Goal: Task Accomplishment & Management: Use online tool/utility

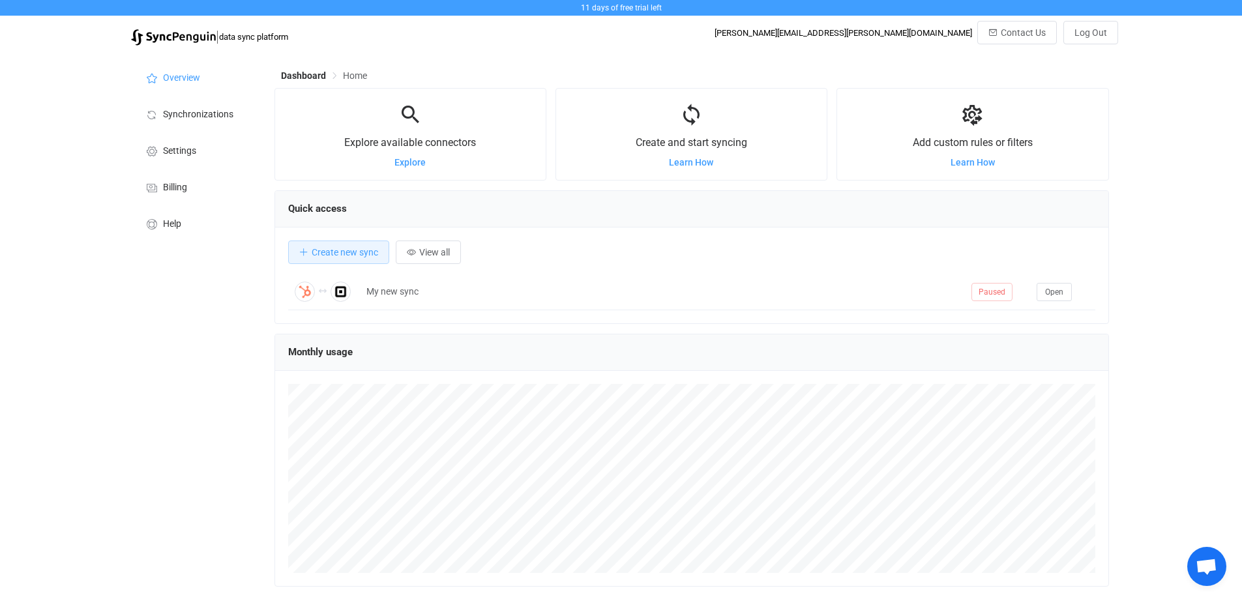
scroll to position [253, 835]
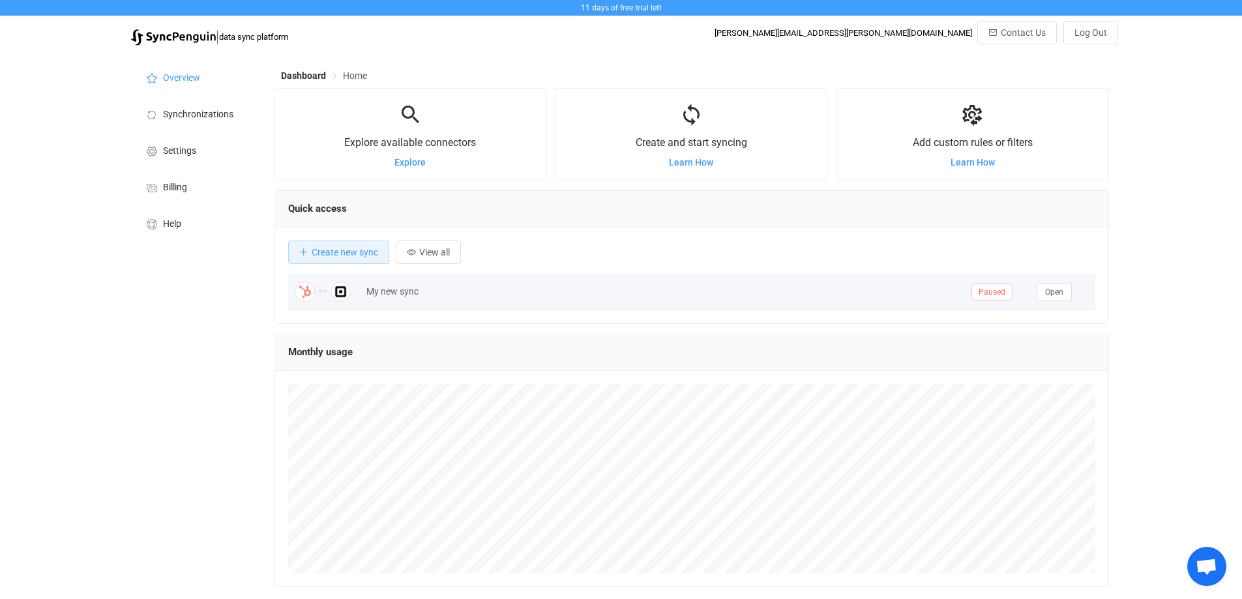
click at [997, 299] on span "Paused" at bounding box center [991, 292] width 41 height 18
click at [1005, 294] on span "Paused" at bounding box center [991, 292] width 41 height 18
click at [996, 294] on span "Paused" at bounding box center [991, 292] width 41 height 18
click at [986, 295] on span "Paused" at bounding box center [991, 292] width 41 height 18
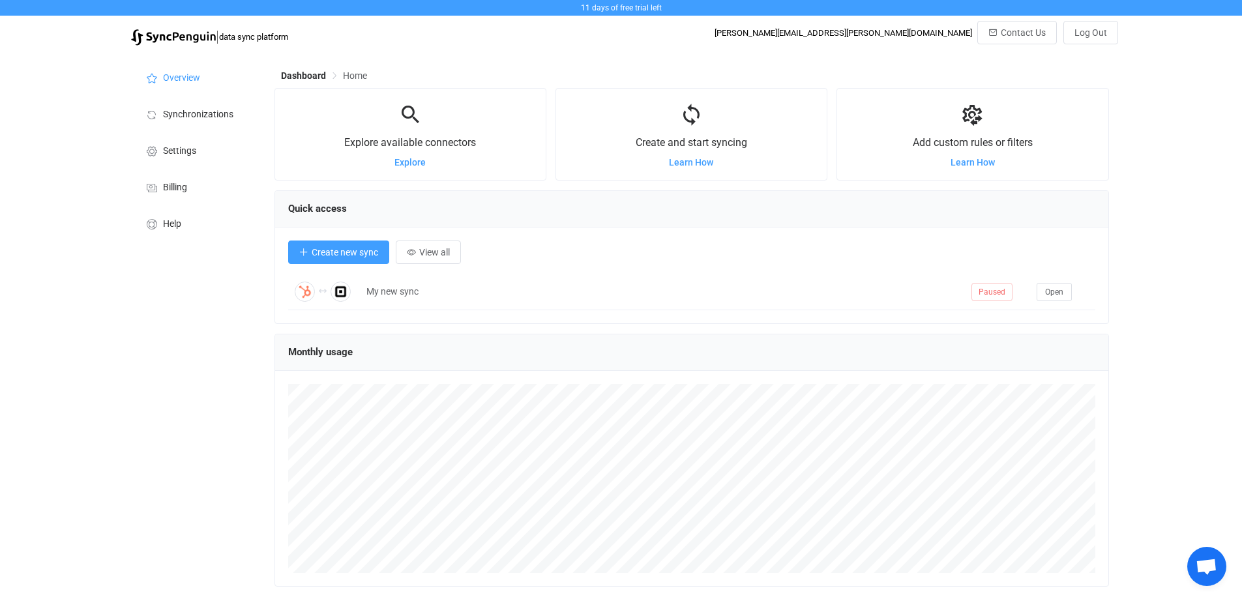
click at [360, 259] on button "Create new sync" at bounding box center [338, 252] width 101 height 23
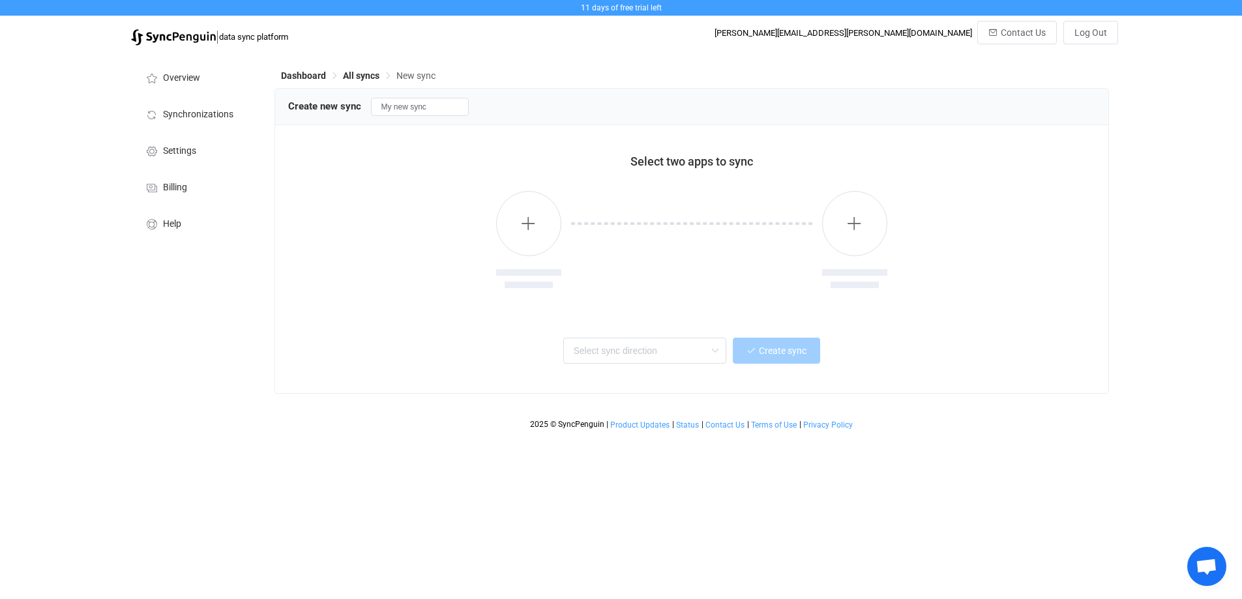
click at [486, 214] on div at bounding box center [691, 242] width 807 height 134
click at [505, 217] on button "button" at bounding box center [528, 223] width 65 height 65
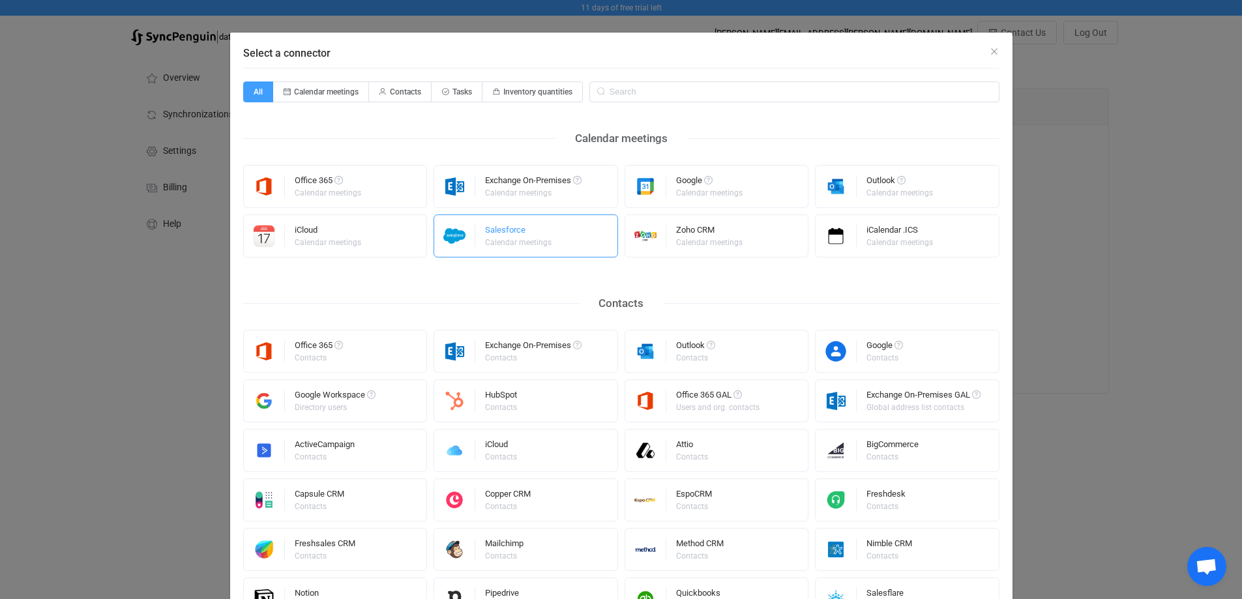
click at [538, 250] on div "Salesforce Calendar meetings" at bounding box center [519, 236] width 68 height 34
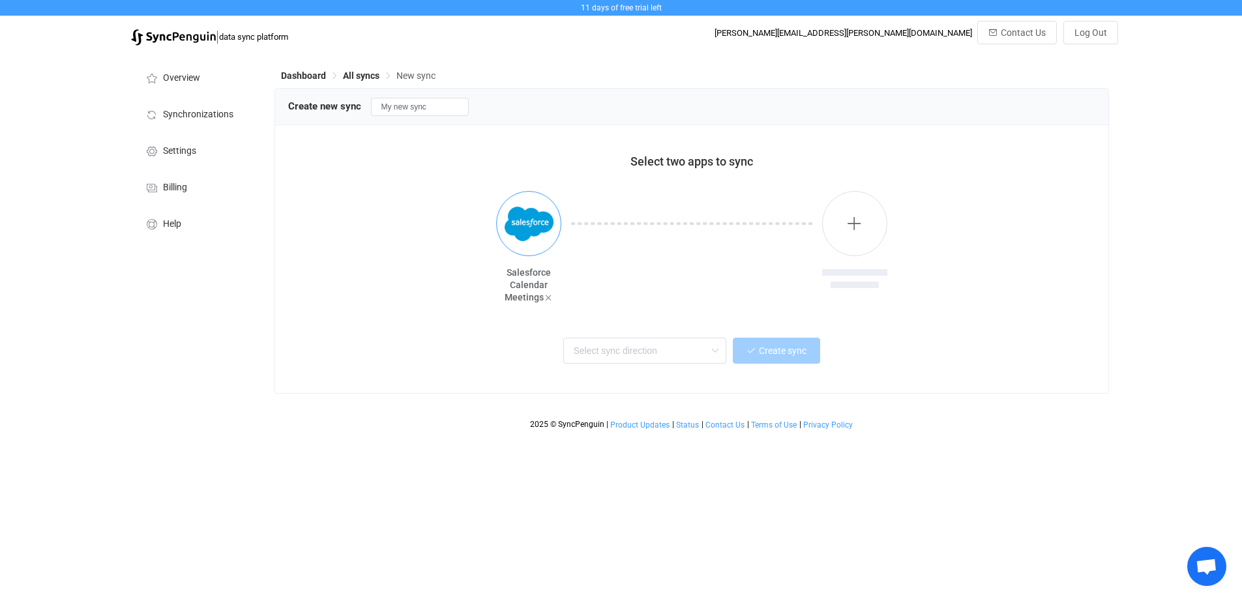
click at [544, 224] on img "button" at bounding box center [529, 224] width 49 height 49
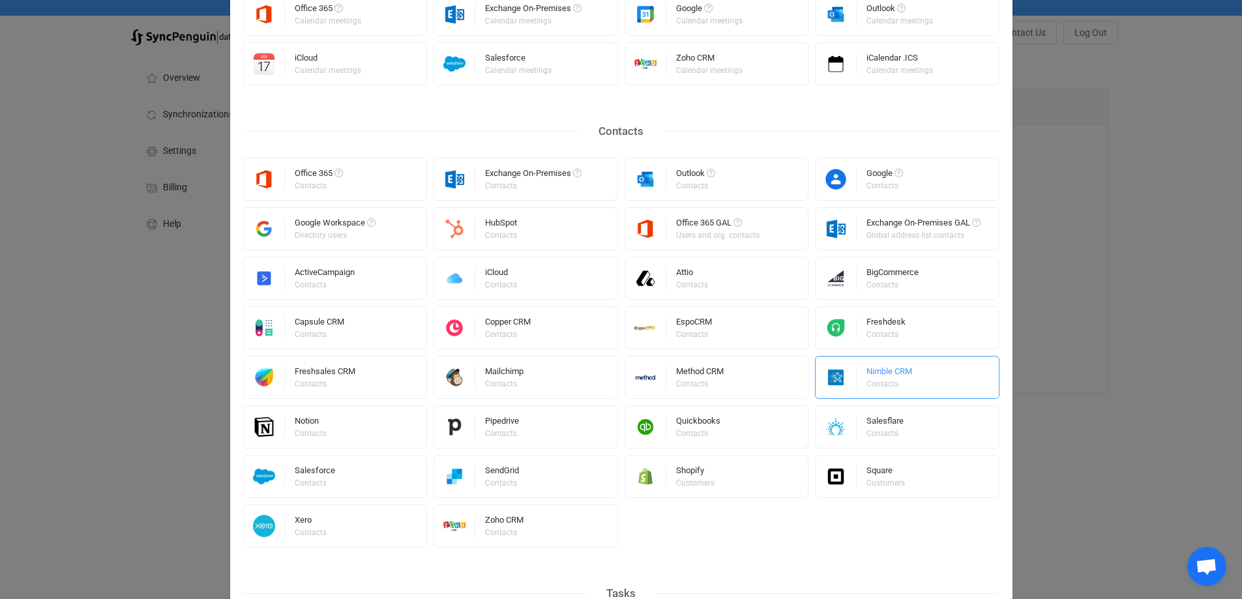
scroll to position [196, 0]
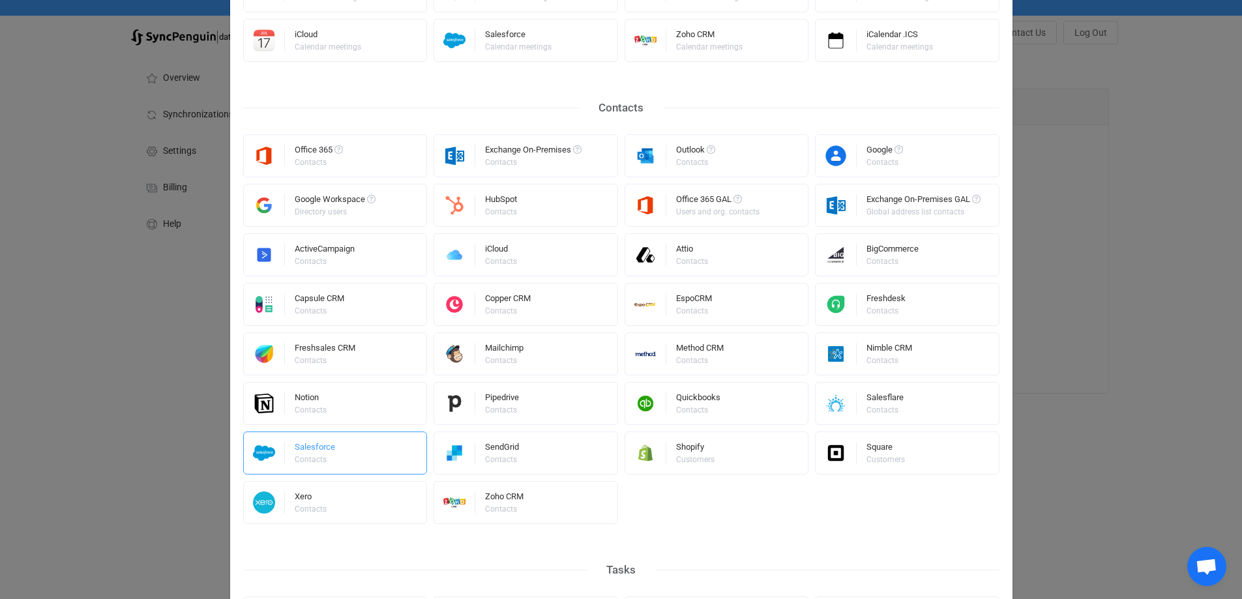
click at [316, 454] on div "Salesforce" at bounding box center [315, 449] width 40 height 13
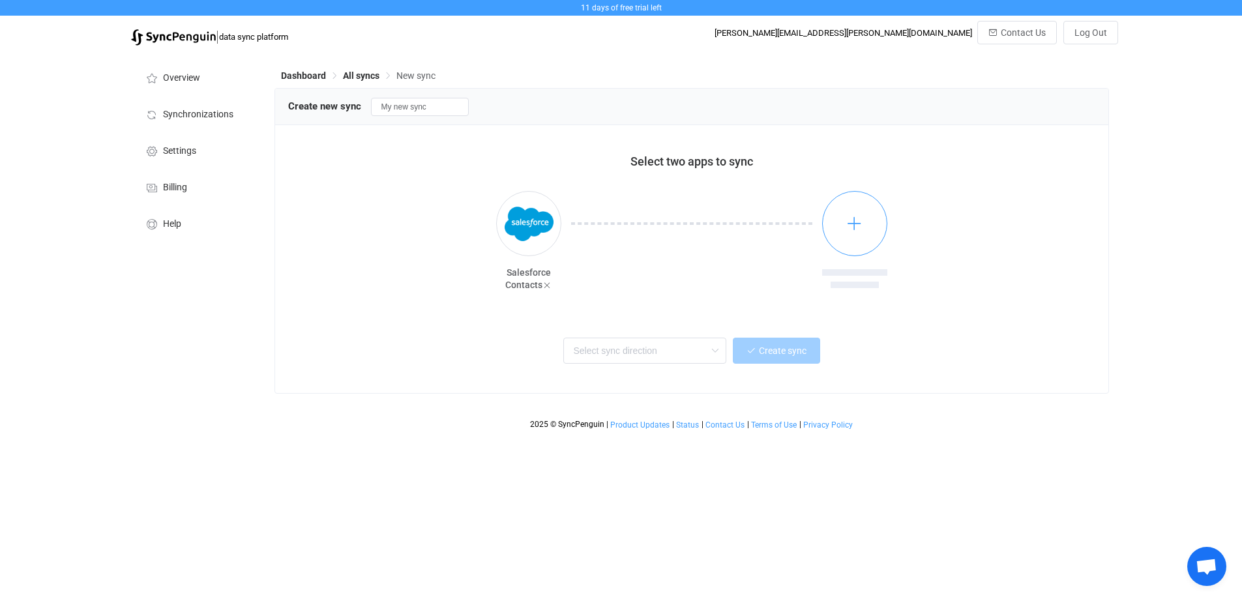
click at [866, 228] on button "button" at bounding box center [854, 223] width 65 height 65
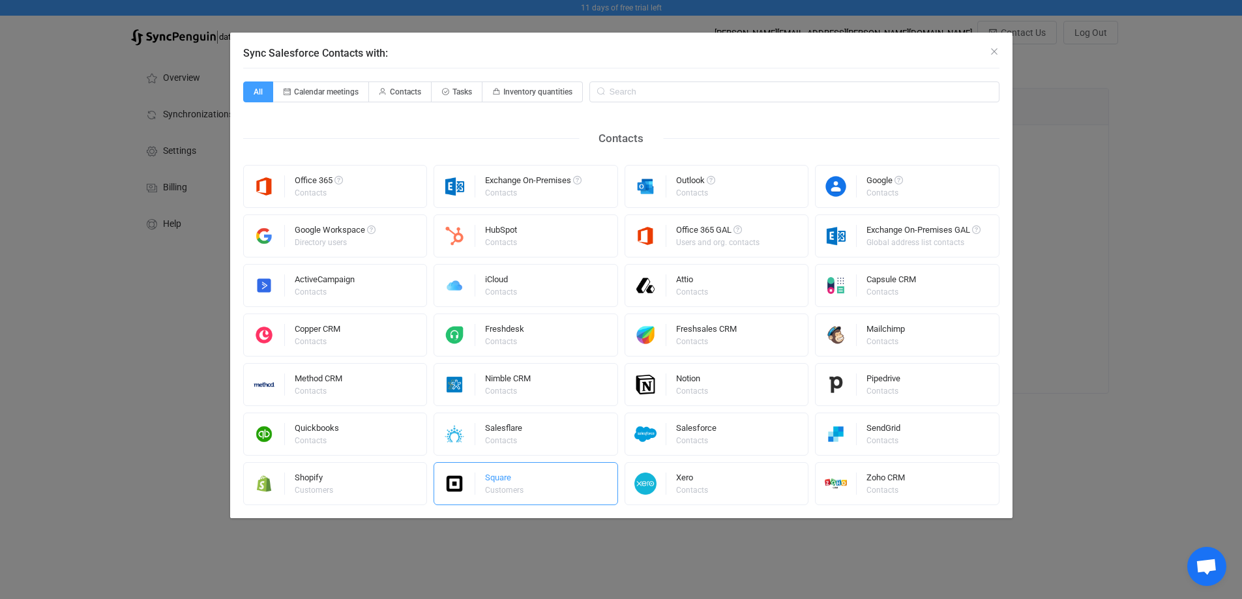
click at [512, 486] on div "Customers" at bounding box center [504, 490] width 38 height 8
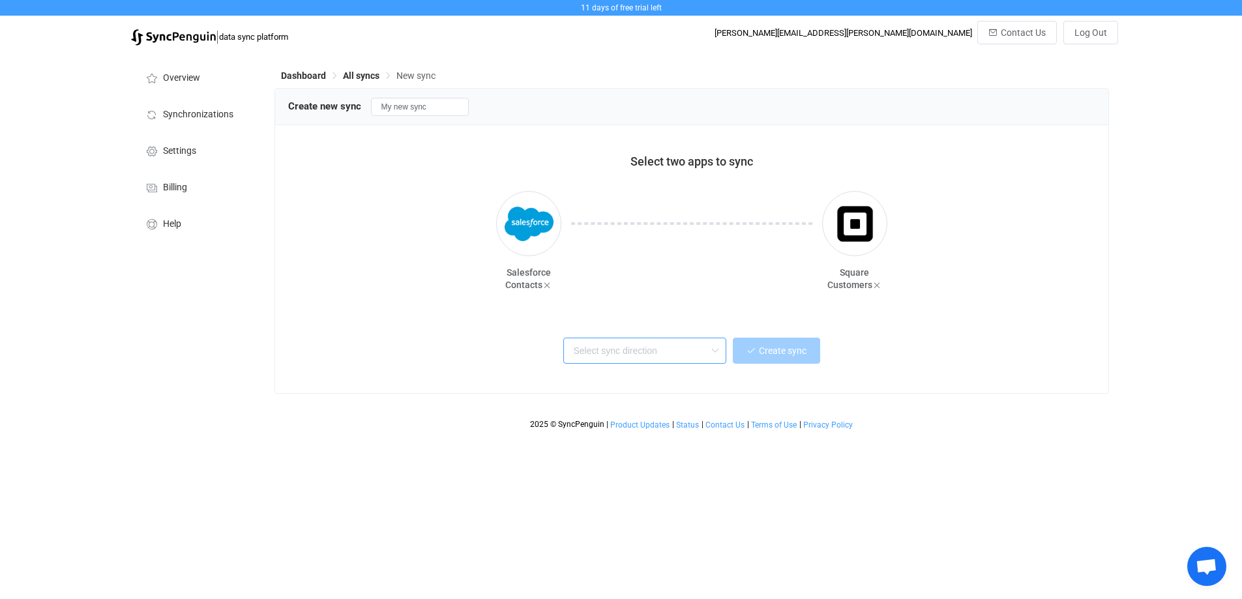
click at [675, 353] on input "text" at bounding box center [644, 351] width 163 height 26
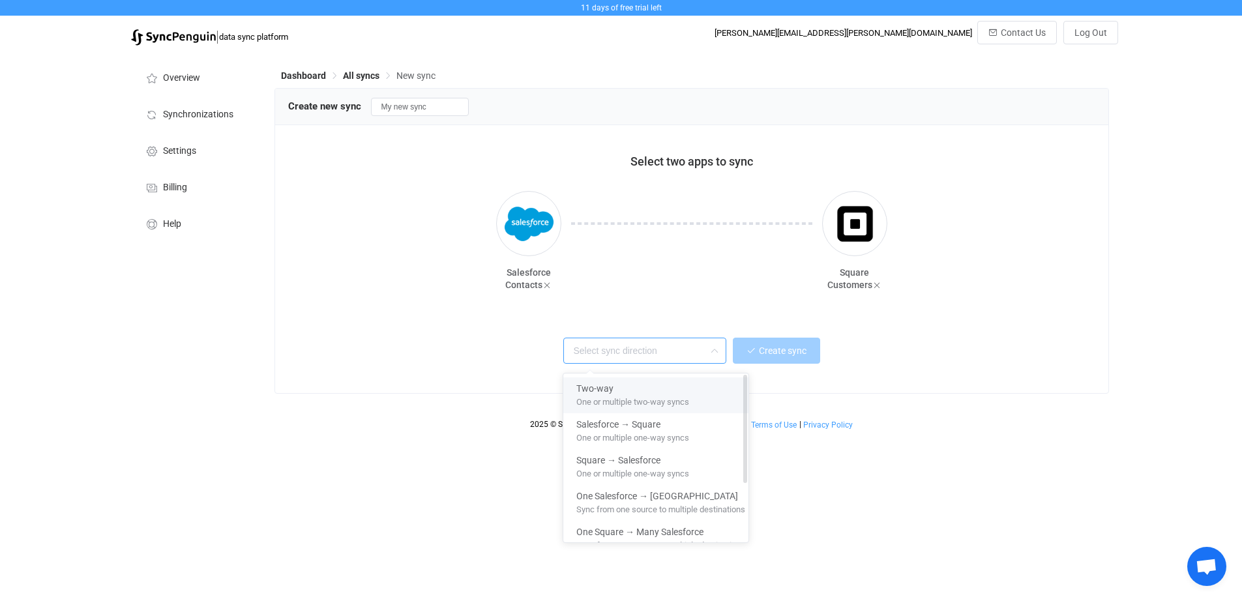
click at [652, 392] on span "One or multiple two-way syncs" at bounding box center [632, 399] width 113 height 14
type input "Two-way"
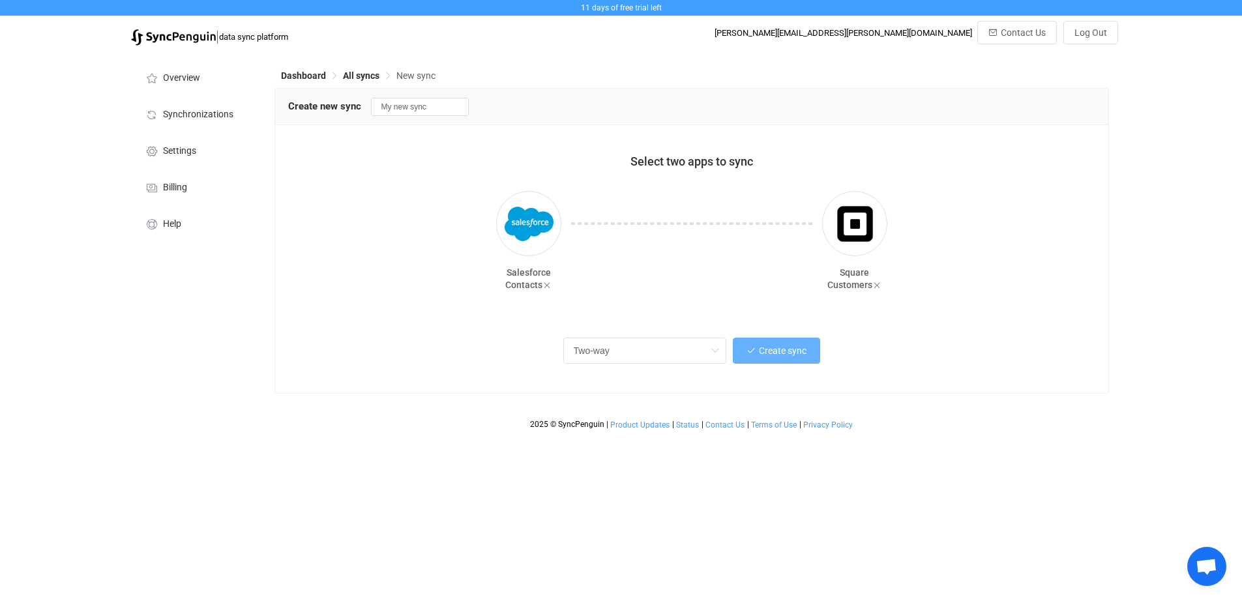
click at [784, 353] on span "Create sync" at bounding box center [783, 351] width 48 height 10
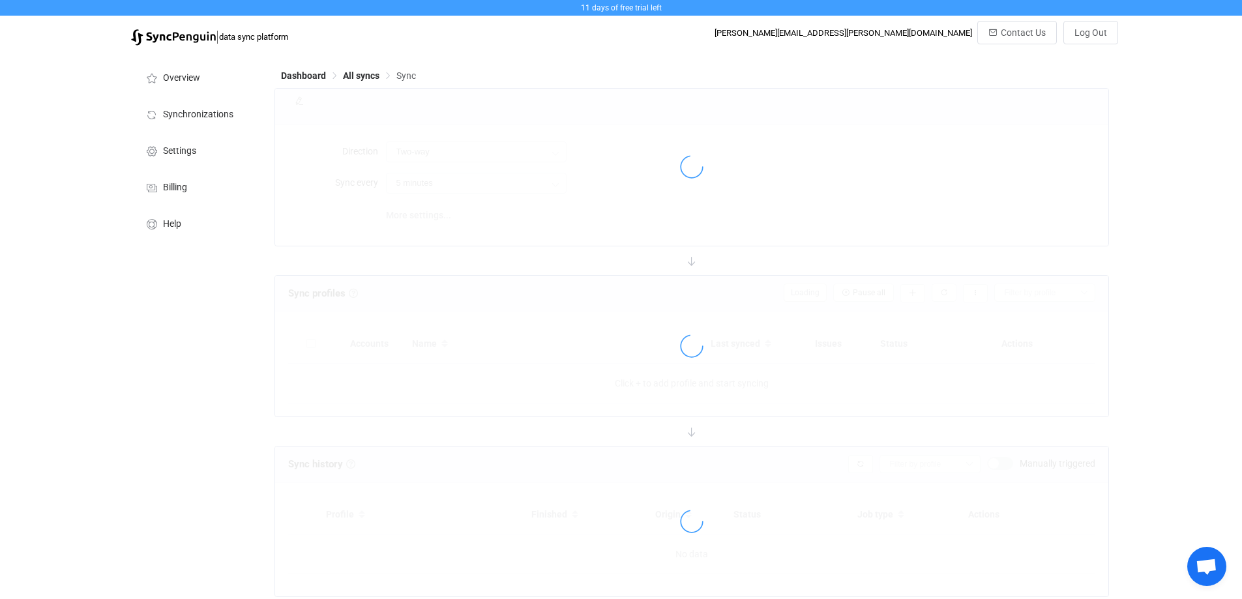
type input "10 minutes"
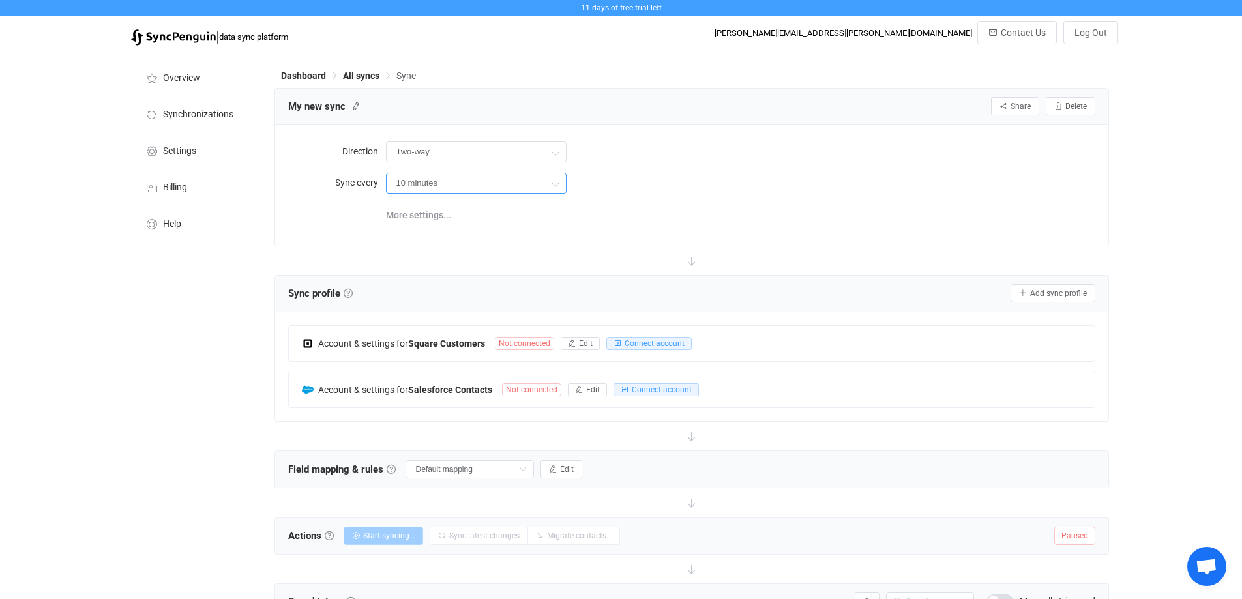
click at [487, 186] on input "10 minutes" at bounding box center [476, 183] width 181 height 21
click at [762, 170] on div "10 minutes" at bounding box center [740, 183] width 709 height 27
drag, startPoint x: 580, startPoint y: 340, endPoint x: 680, endPoint y: 305, distance: 106.2
click at [680, 305] on div "Sync profile Sync profile A sync profile represents a single pair of contact li…" at bounding box center [691, 348] width 835 height 147
click at [659, 340] on span "Connect account" at bounding box center [655, 343] width 60 height 9
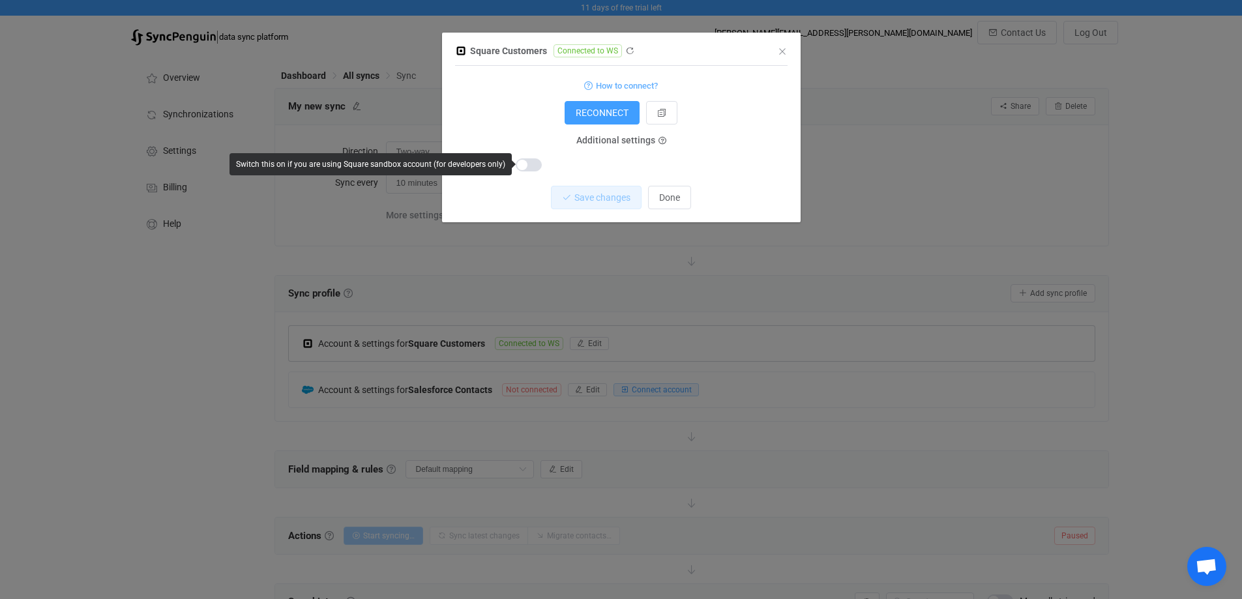
click at [531, 165] on span "dialog" at bounding box center [529, 164] width 26 height 13
click at [528, 163] on span "dialog" at bounding box center [529, 164] width 26 height 13
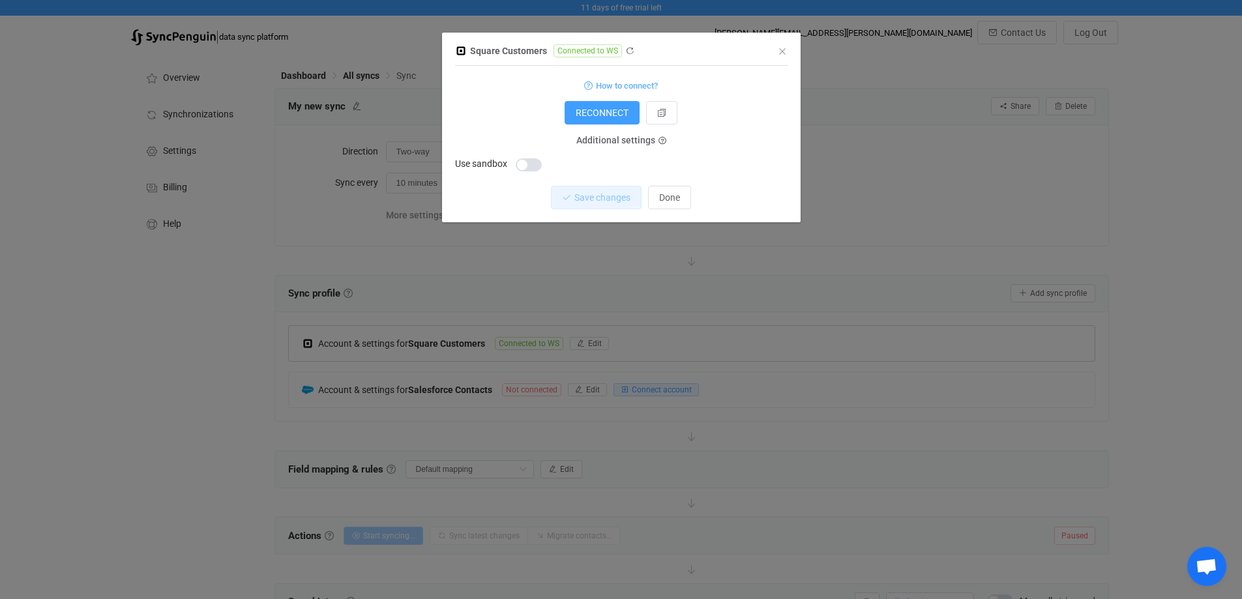
click at [595, 52] on span "Connected to WS" at bounding box center [588, 50] width 68 height 13
click at [627, 52] on icon "dialog" at bounding box center [629, 50] width 9 height 9
click at [661, 202] on span "Done" at bounding box center [669, 197] width 21 height 10
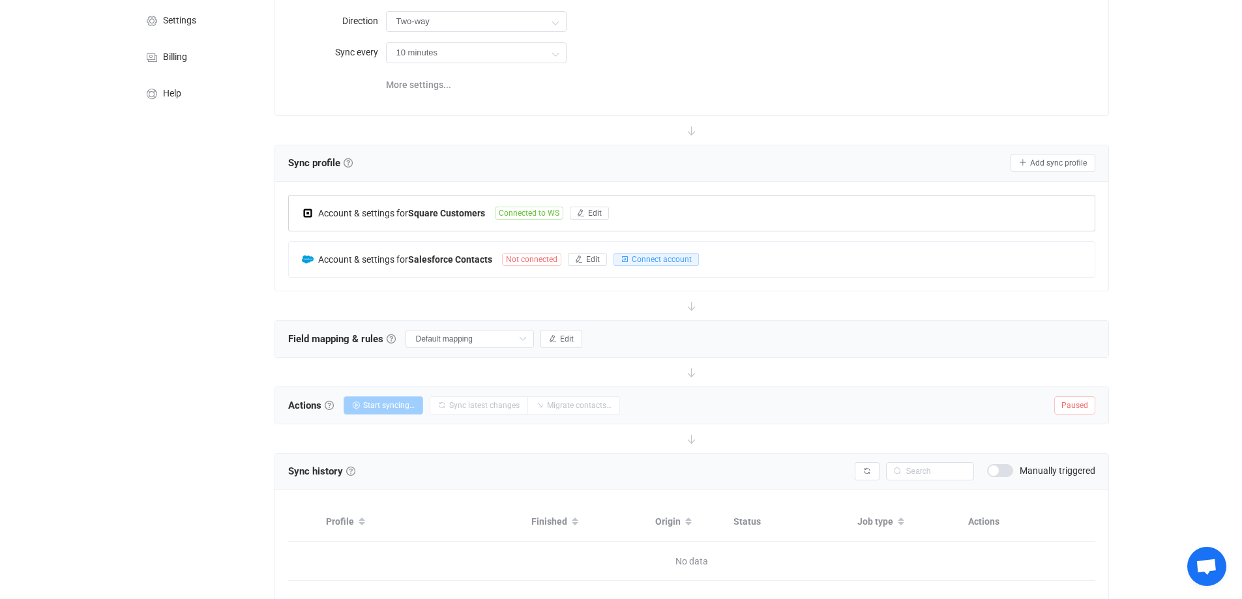
scroll to position [176, 0]
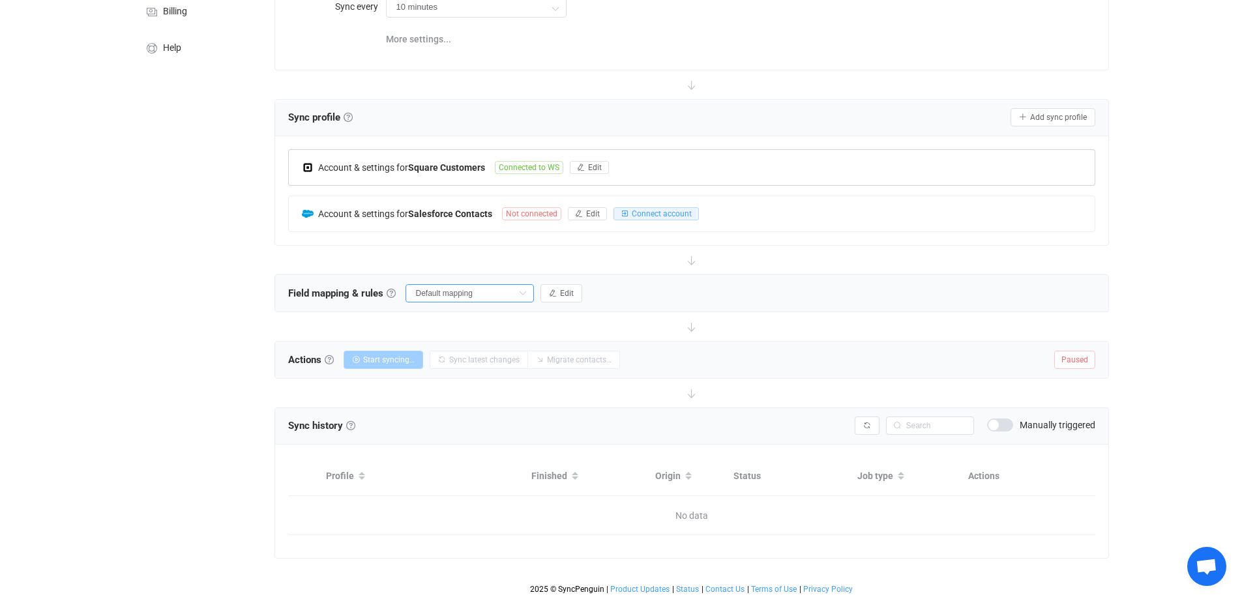
click at [492, 291] on input "Default mapping" at bounding box center [470, 293] width 128 height 18
click at [565, 297] on button "Edit" at bounding box center [561, 293] width 42 height 18
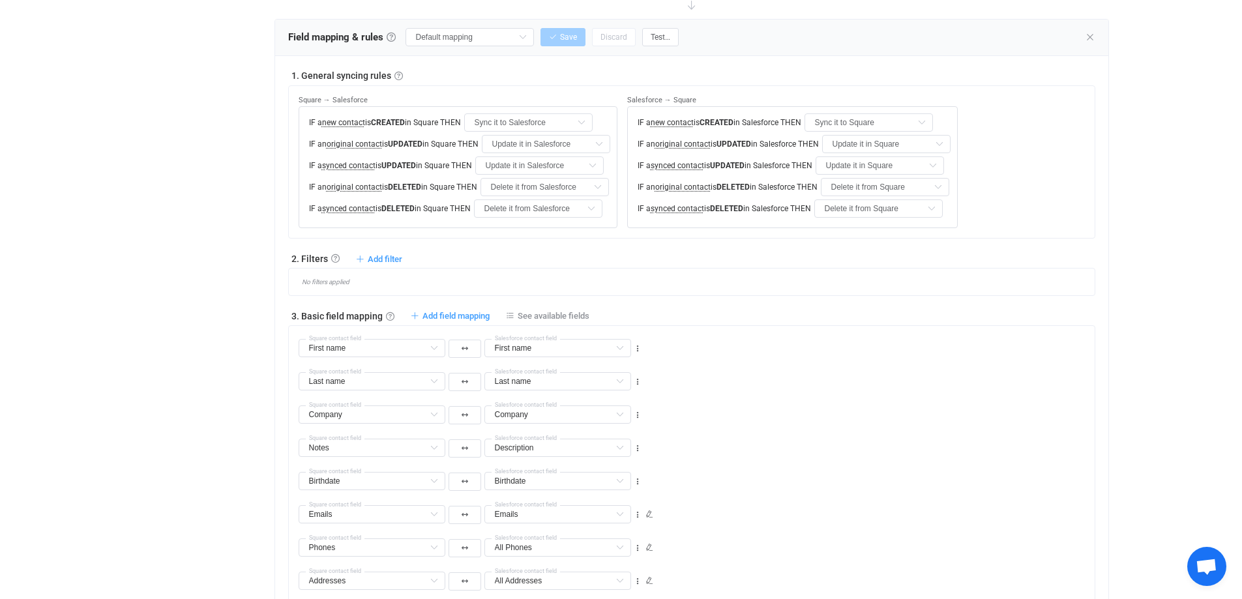
scroll to position [437, 0]
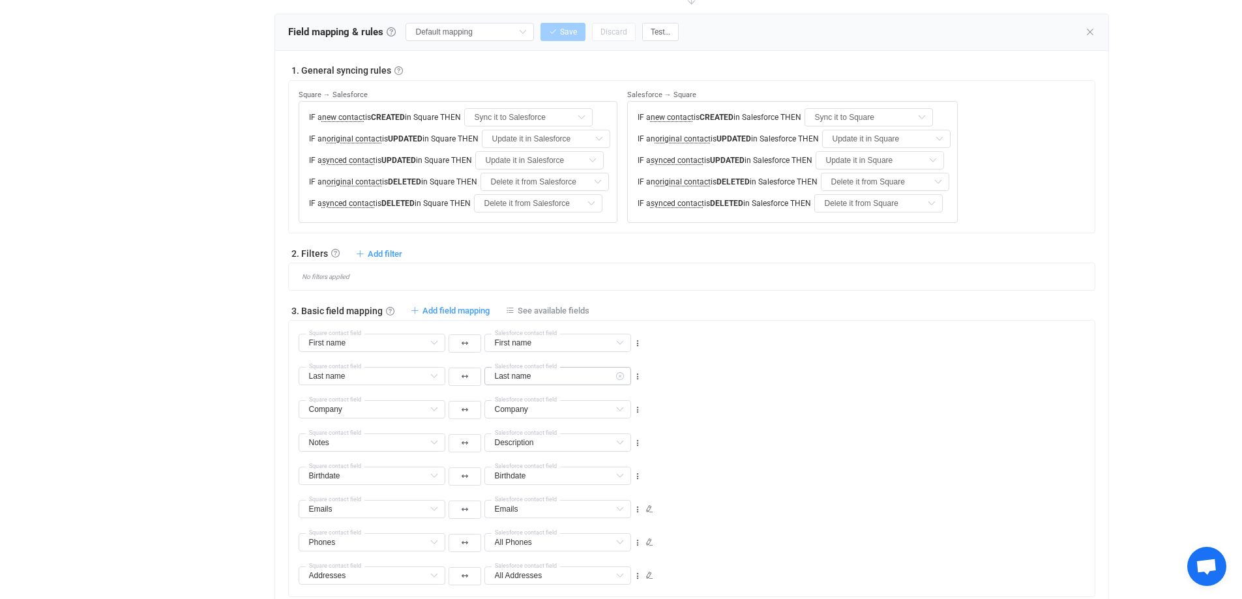
click at [620, 377] on icon at bounding box center [620, 376] width 16 height 18
click at [431, 380] on icon at bounding box center [434, 376] width 16 height 18
click at [424, 378] on input "text" at bounding box center [372, 376] width 147 height 18
click at [672, 377] on div "Last name Default field Department Default field Job title Default field Saluta…" at bounding box center [697, 370] width 796 height 33
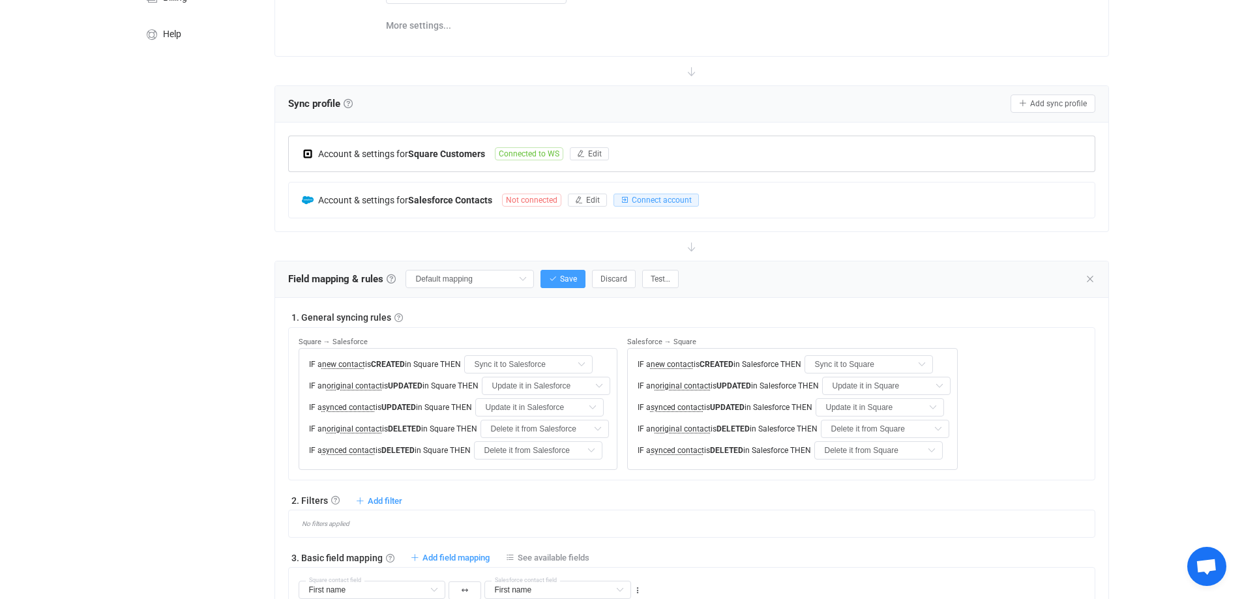
scroll to position [176, 0]
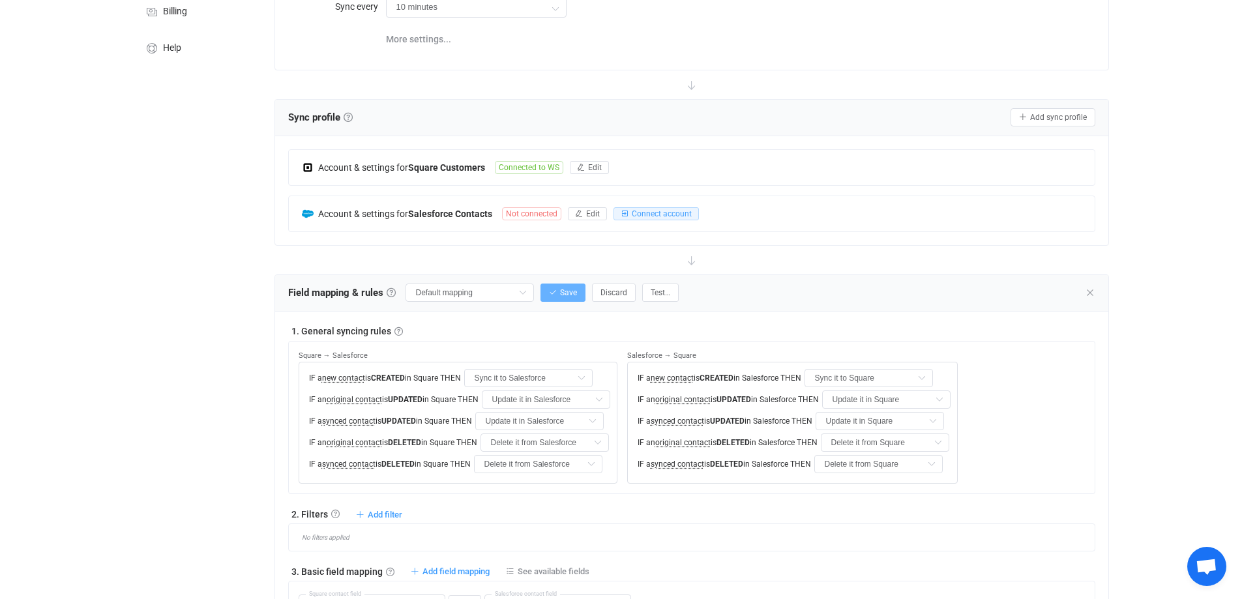
click at [561, 295] on span "Save" at bounding box center [568, 292] width 17 height 9
type input "My custom field mapping"
click at [643, 215] on span "Connect account" at bounding box center [662, 213] width 60 height 9
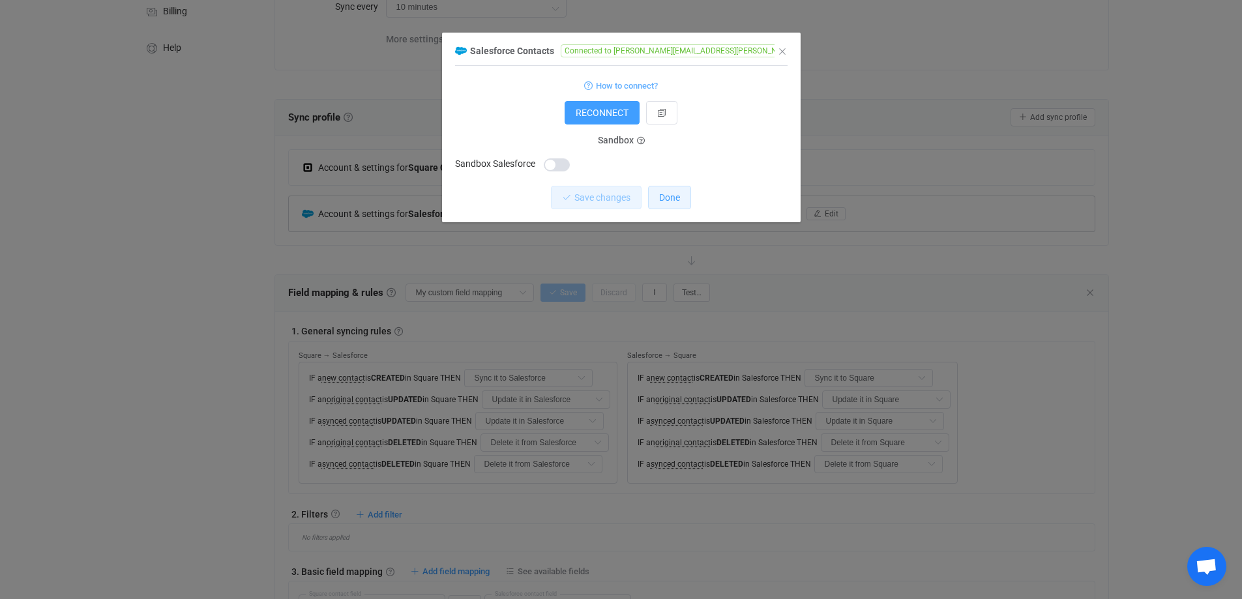
click at [672, 196] on span "Done" at bounding box center [669, 197] width 21 height 10
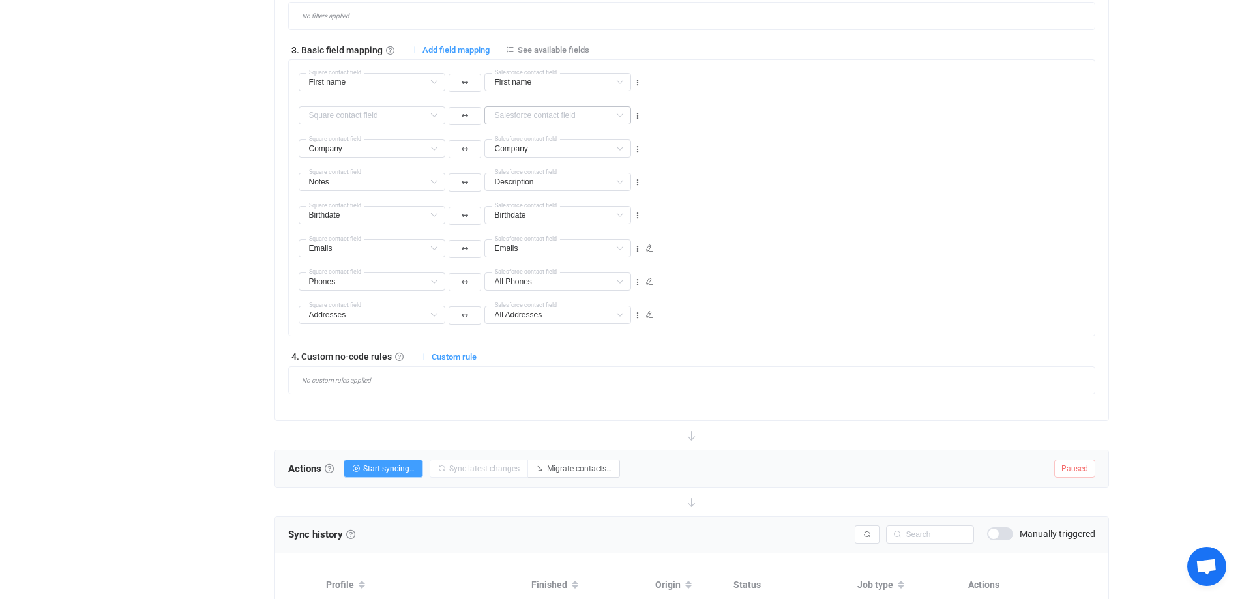
scroll to position [809, 0]
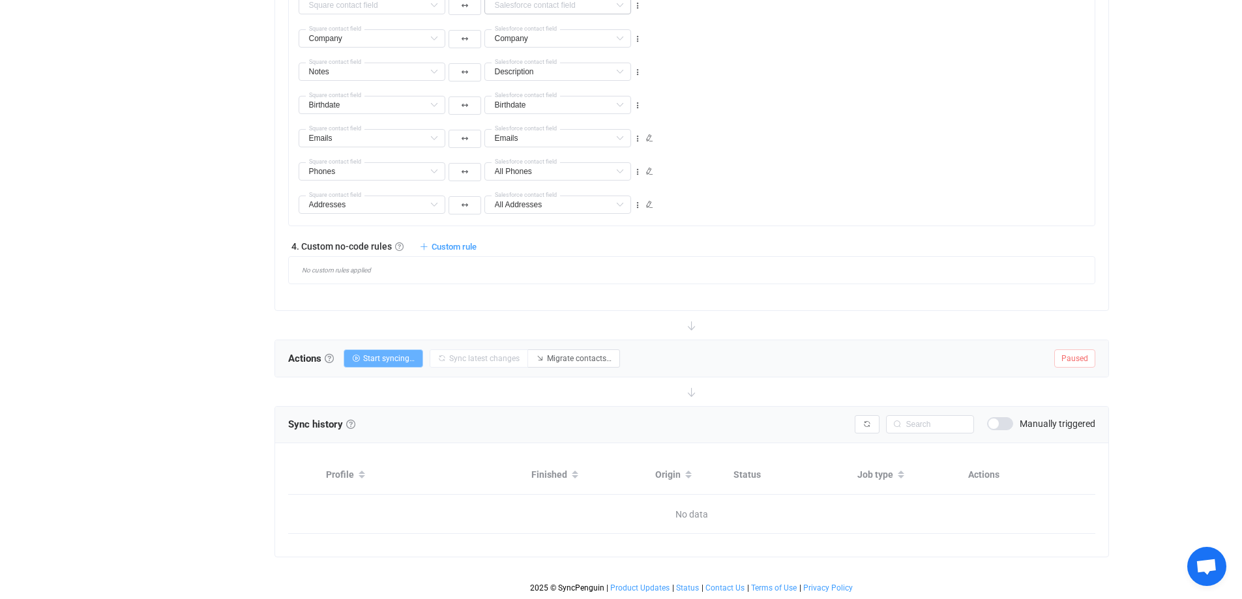
click at [396, 359] on span "Start syncing…" at bounding box center [389, 358] width 52 height 9
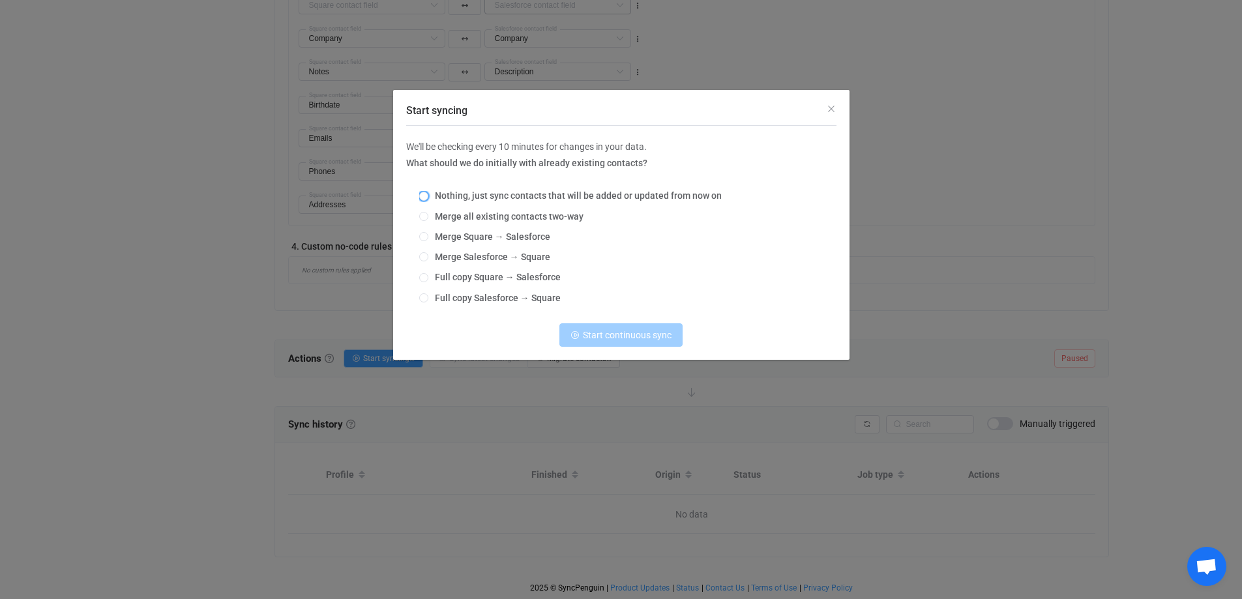
drag, startPoint x: 502, startPoint y: 201, endPoint x: 495, endPoint y: 211, distance: 11.8
click at [502, 200] on span "Nothing, just sync contacts that will be added or updated from now on" at bounding box center [574, 195] width 293 height 10
click at [428, 200] on input "Nothing, just sync contacts that will be added or updated from now on" at bounding box center [423, 197] width 9 height 10
radio input "true"
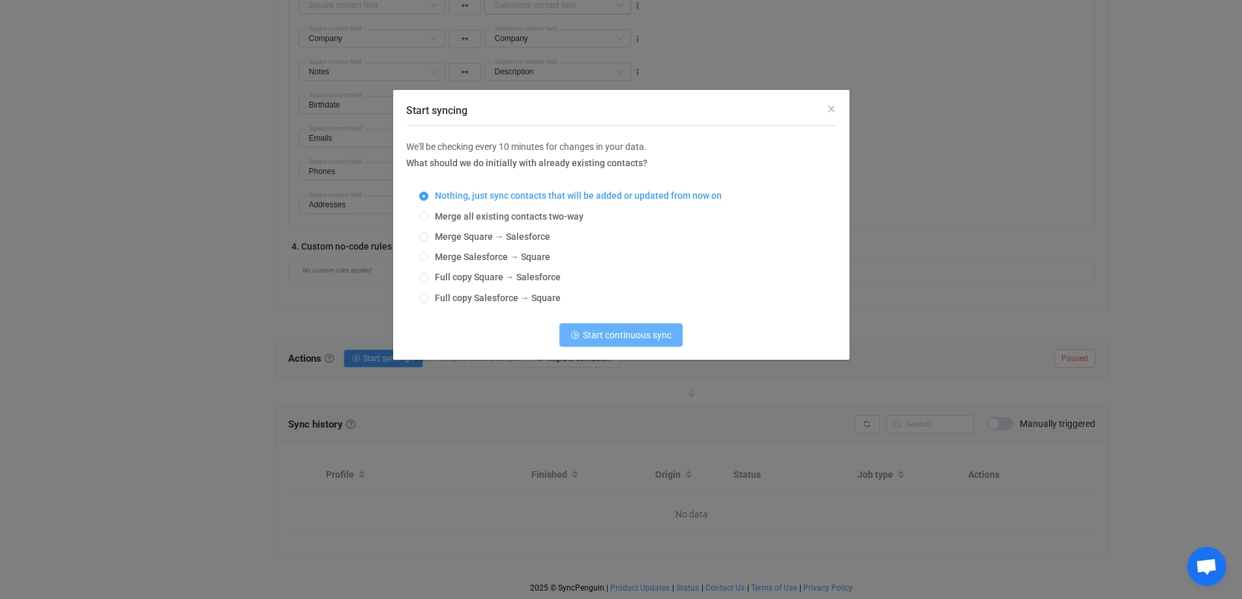
click at [610, 335] on span "Start continuous sync" at bounding box center [627, 335] width 89 height 10
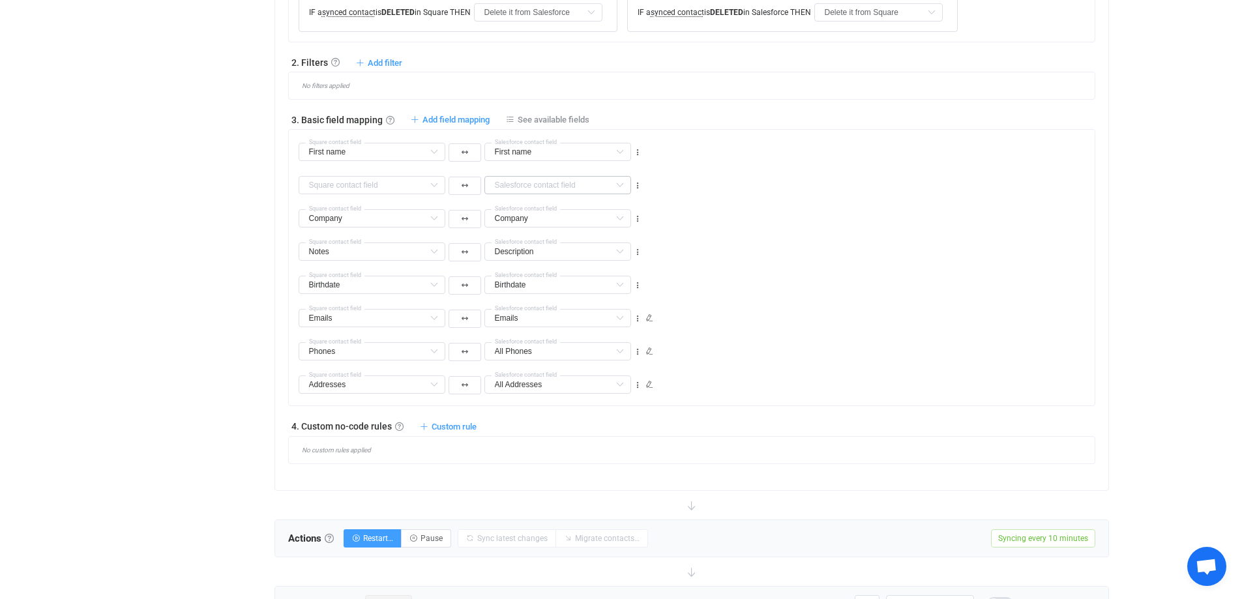
scroll to position [609, 0]
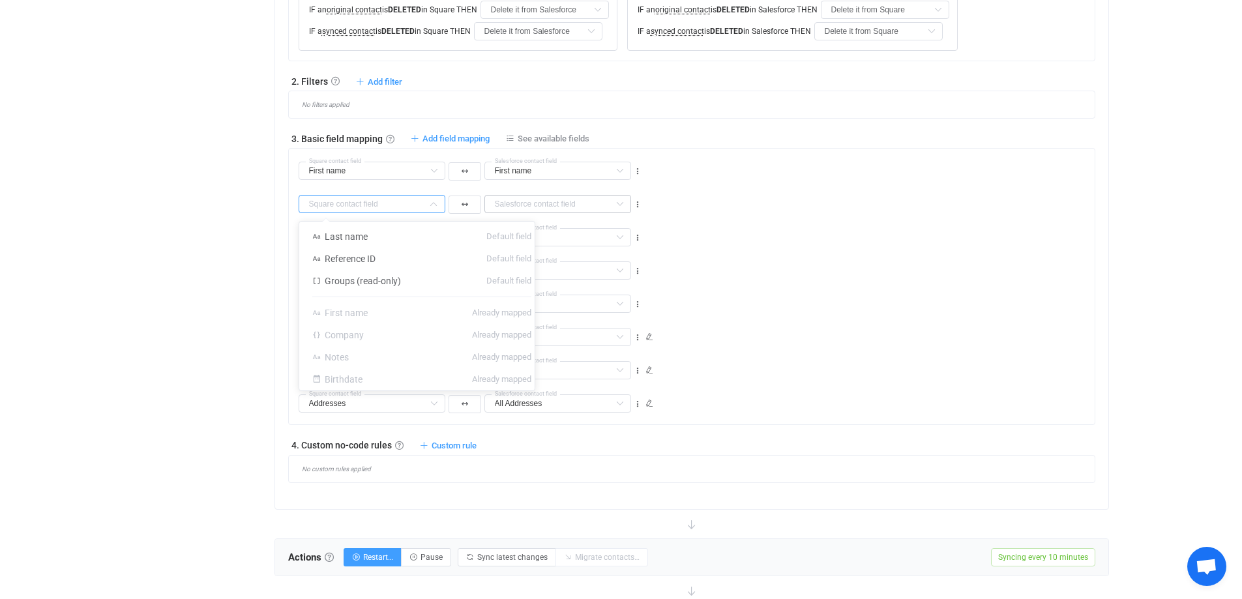
click at [423, 205] on div at bounding box center [372, 204] width 147 height 18
click at [388, 232] on li "Last name Default field" at bounding box center [421, 237] width 245 height 22
type input "Last name"
click at [528, 205] on input "text" at bounding box center [557, 204] width 147 height 18
click at [542, 234] on span "Last name" at bounding box center [531, 236] width 43 height 10
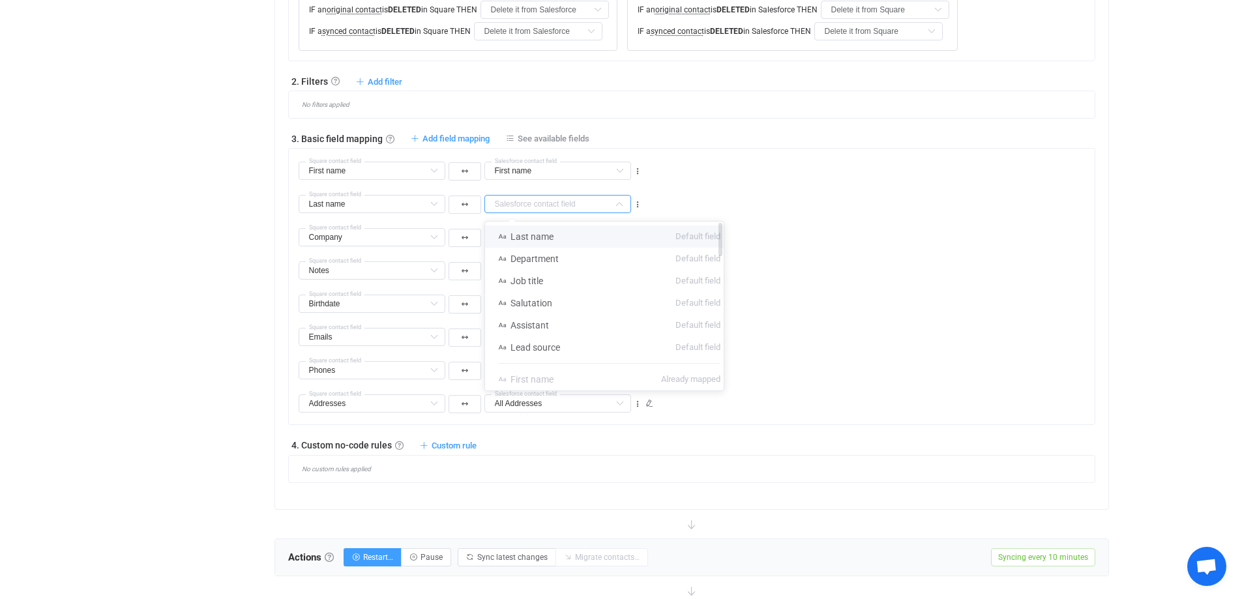
type input "Last name"
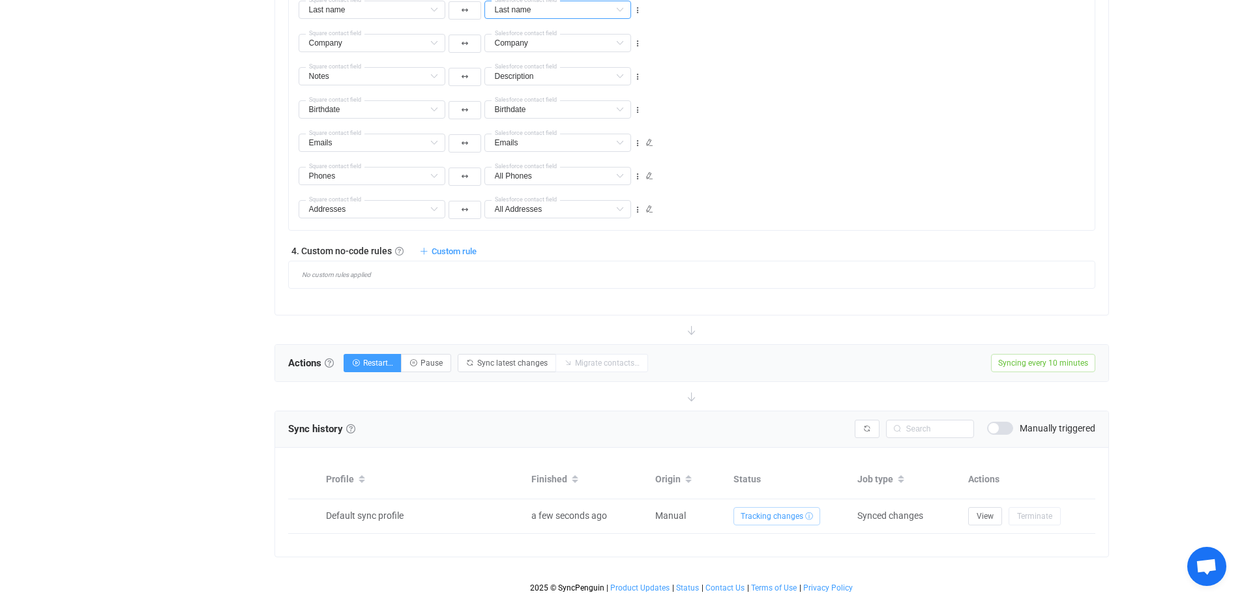
scroll to position [348, 0]
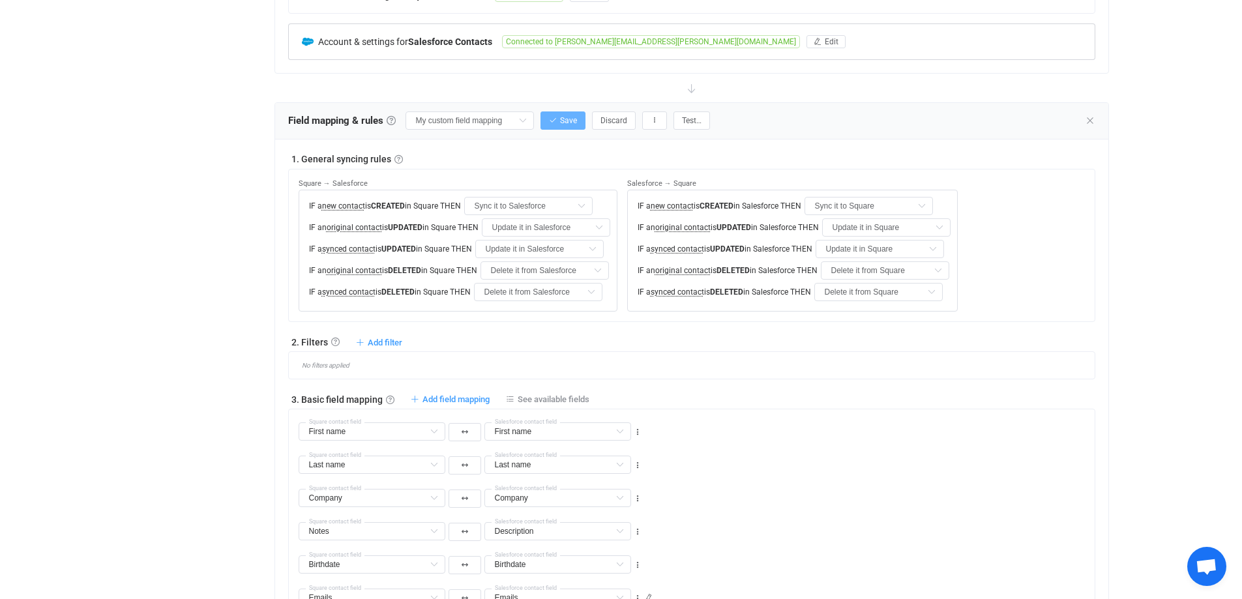
click at [565, 117] on span "Save" at bounding box center [568, 120] width 17 height 9
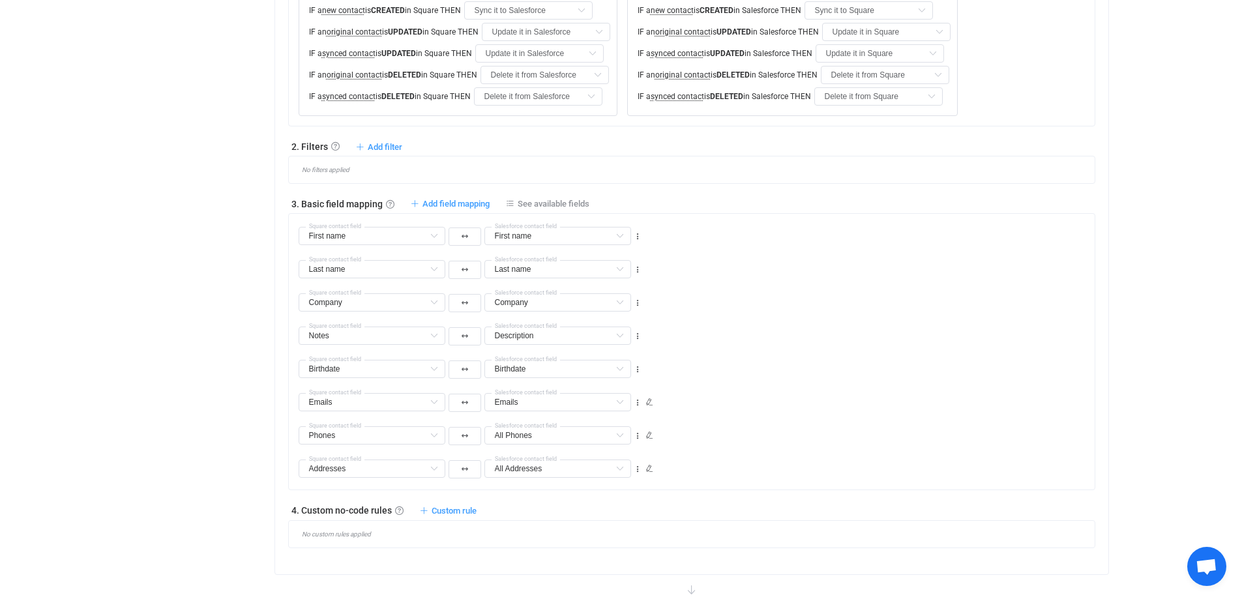
scroll to position [839, 0]
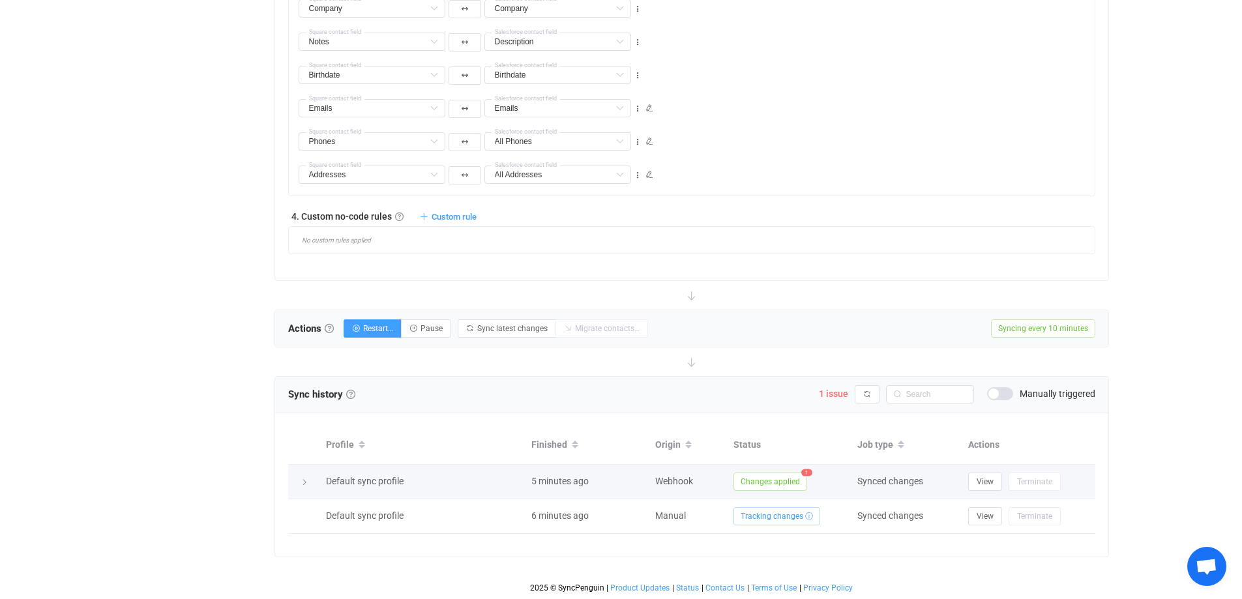
click at [753, 488] on span "Changes applied" at bounding box center [770, 482] width 74 height 18
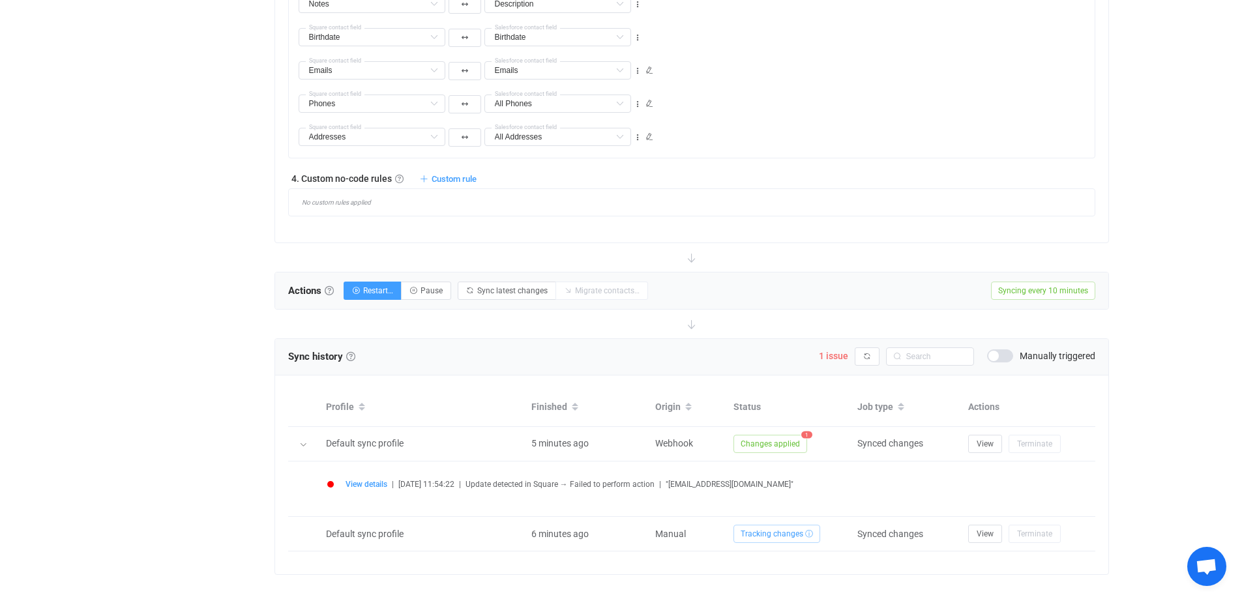
scroll to position [895, 0]
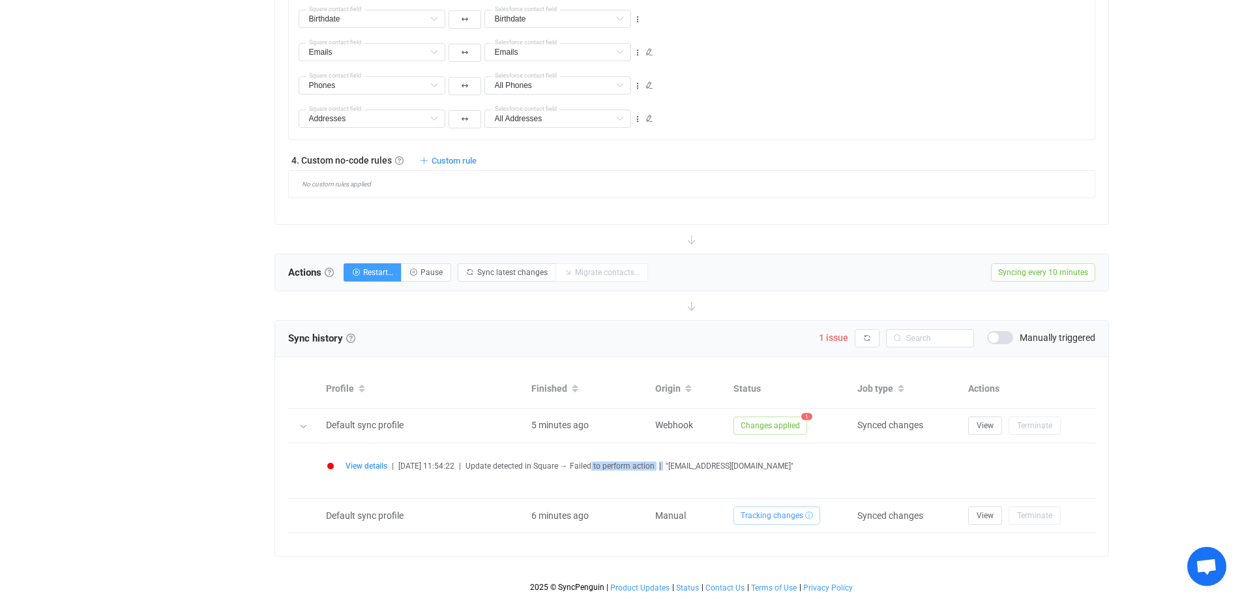
drag, startPoint x: 606, startPoint y: 464, endPoint x: 679, endPoint y: 464, distance: 73.7
click at [679, 464] on div "View details | 2025-09-19 11:54:22 | Update detected in Square → Failed to perf…" at bounding box center [704, 467] width 717 height 10
click at [730, 468] on span ""[EMAIL_ADDRESS][DOMAIN_NAME]"" at bounding box center [730, 466] width 128 height 9
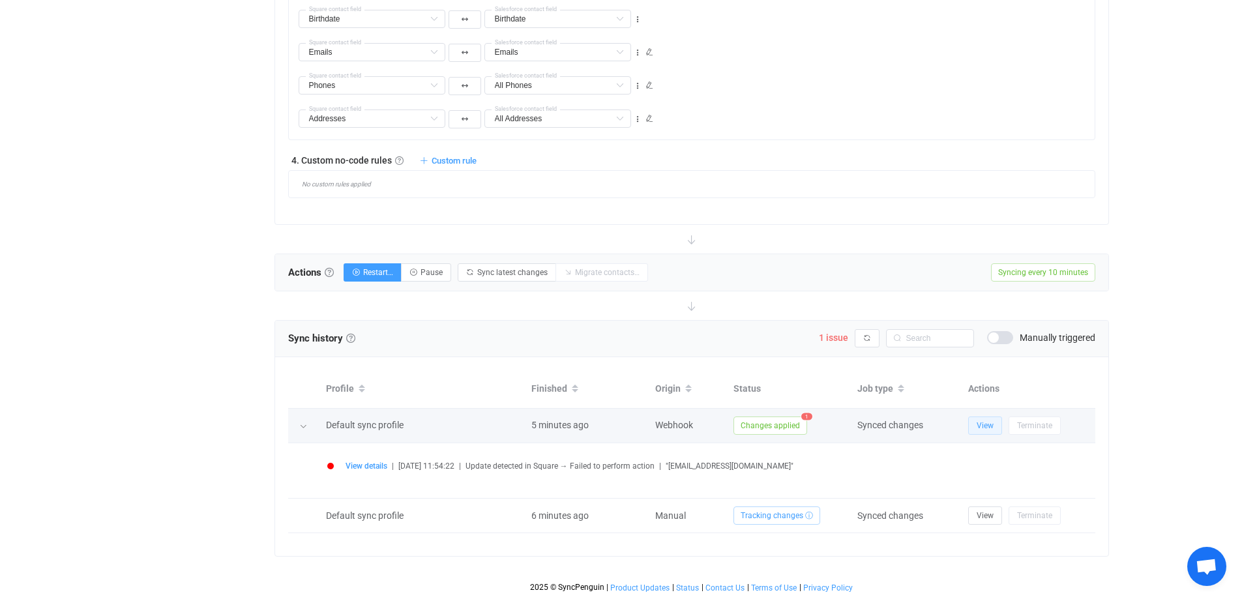
click at [992, 426] on span "View" at bounding box center [985, 425] width 17 height 9
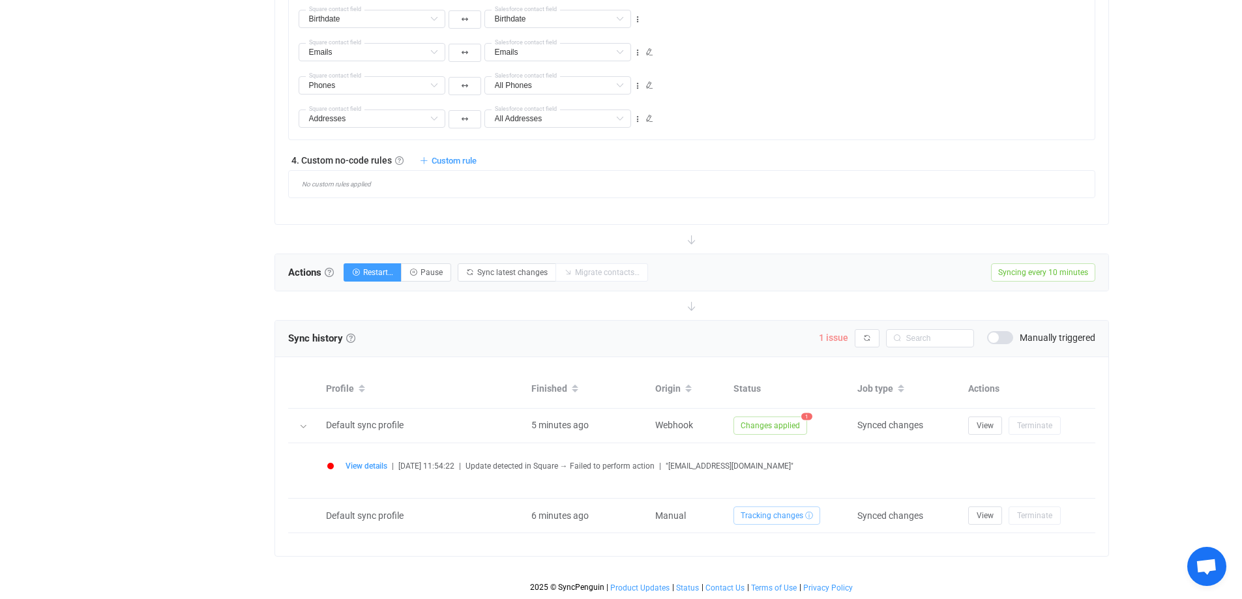
click at [827, 336] on span "1 issue" at bounding box center [833, 338] width 29 height 10
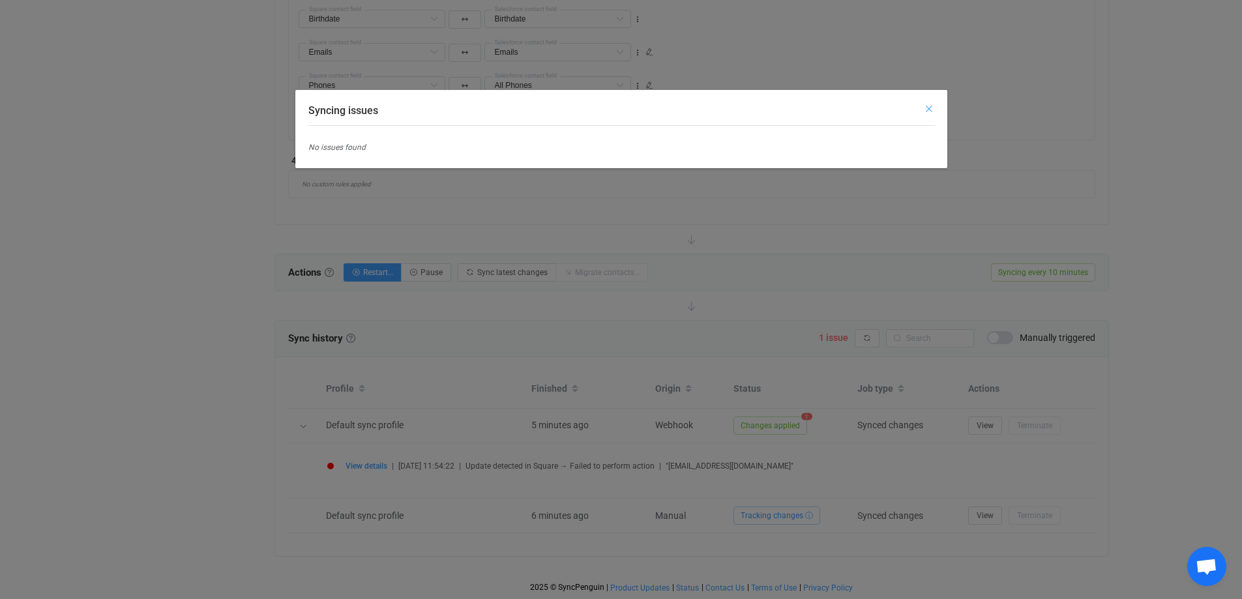
click at [932, 111] on icon "Close" at bounding box center [929, 109] width 10 height 10
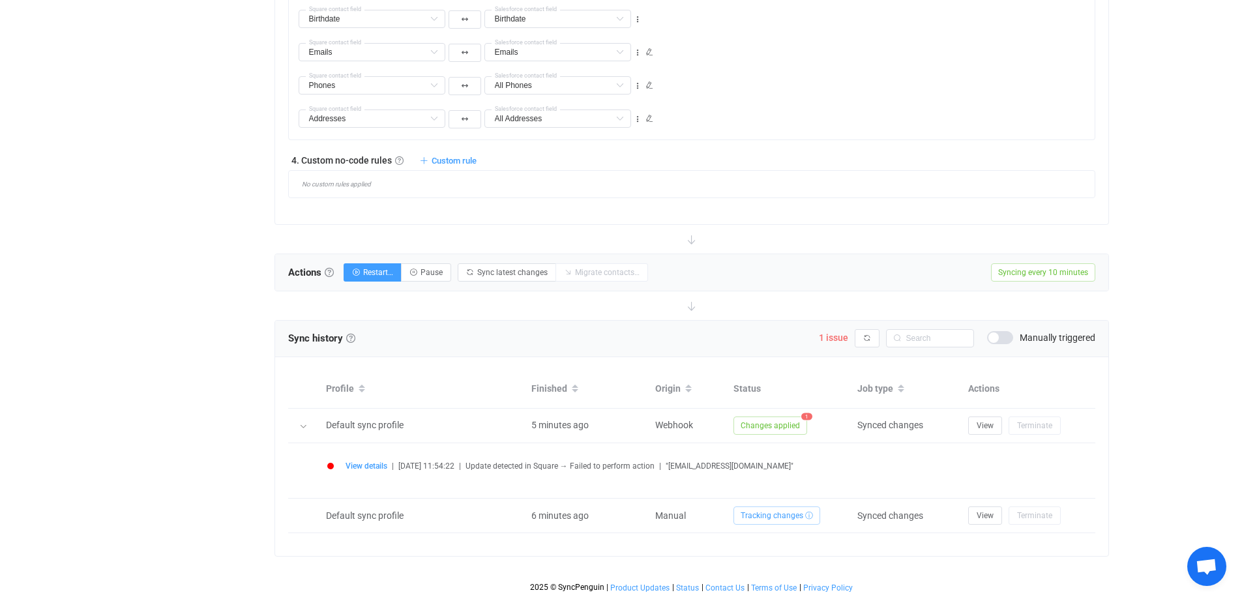
click at [389, 308] on div at bounding box center [691, 305] width 835 height 29
click at [364, 272] on button "Restart…" at bounding box center [373, 272] width 58 height 18
radio input "false"
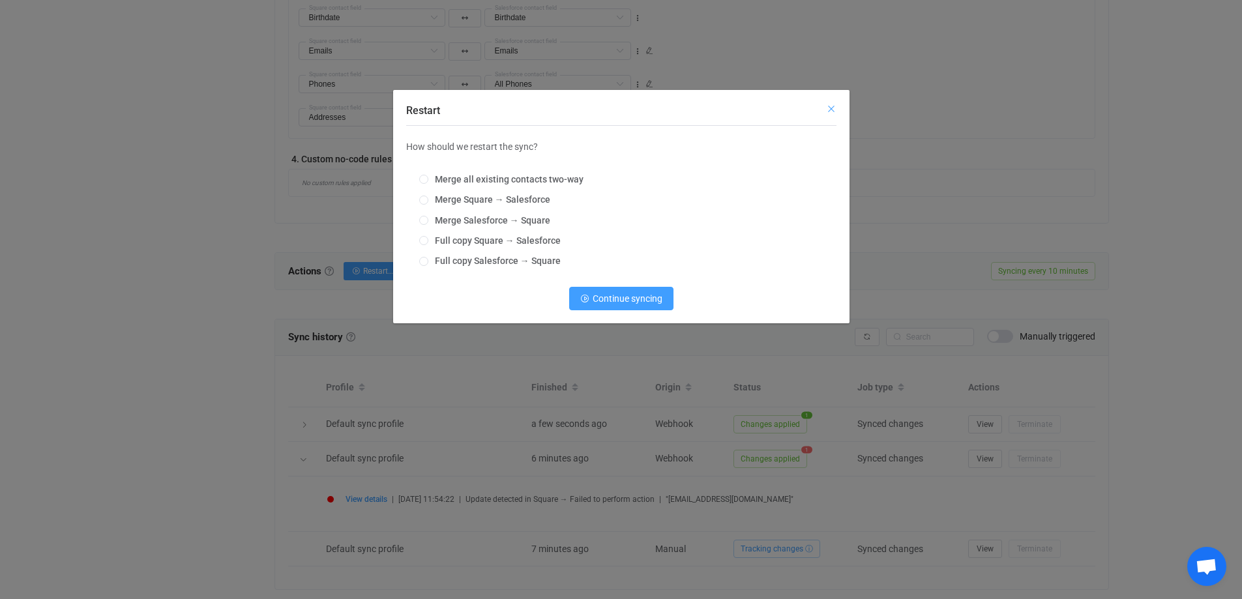
drag, startPoint x: 830, startPoint y: 106, endPoint x: 826, endPoint y: 113, distance: 7.6
click at [830, 107] on icon "Close" at bounding box center [831, 109] width 10 height 10
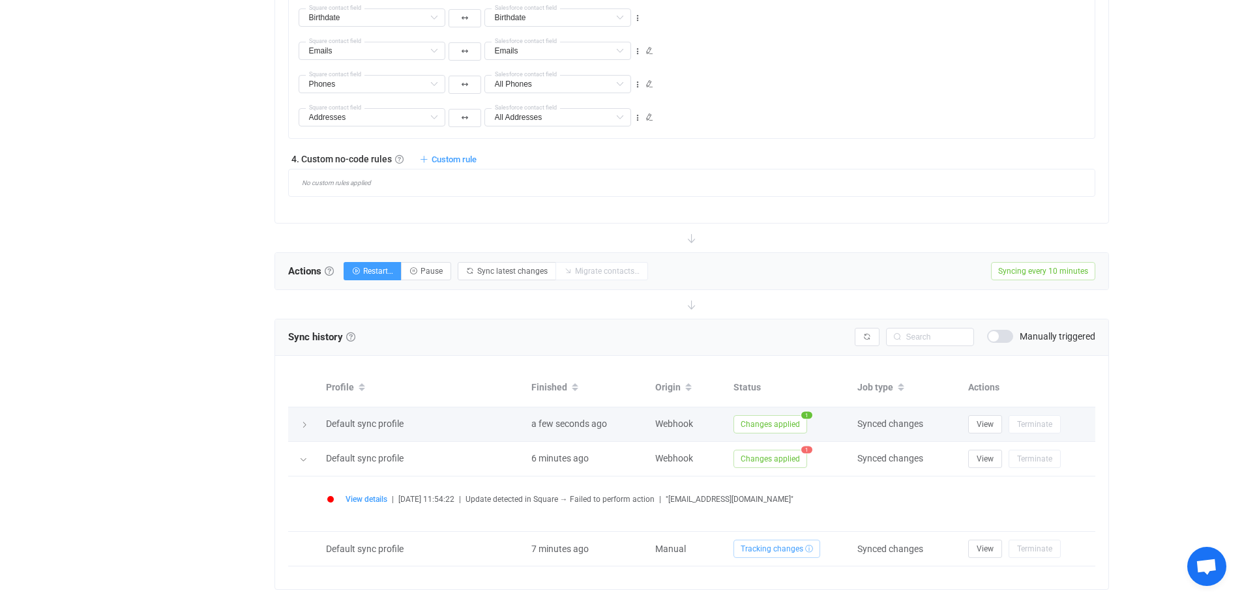
click at [347, 438] on td "Default sync profile" at bounding box center [421, 424] width 205 height 35
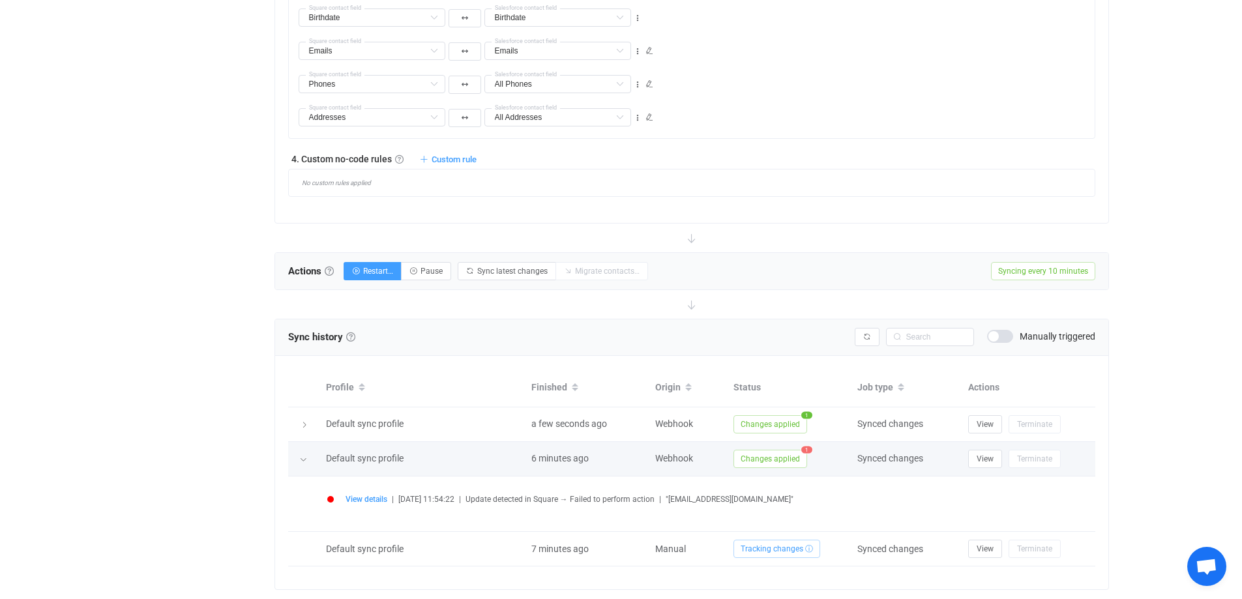
click at [352, 460] on span "Default sync profile" at bounding box center [365, 458] width 78 height 10
click at [294, 466] on div at bounding box center [303, 458] width 31 height 13
click at [309, 464] on div at bounding box center [303, 459] width 13 height 18
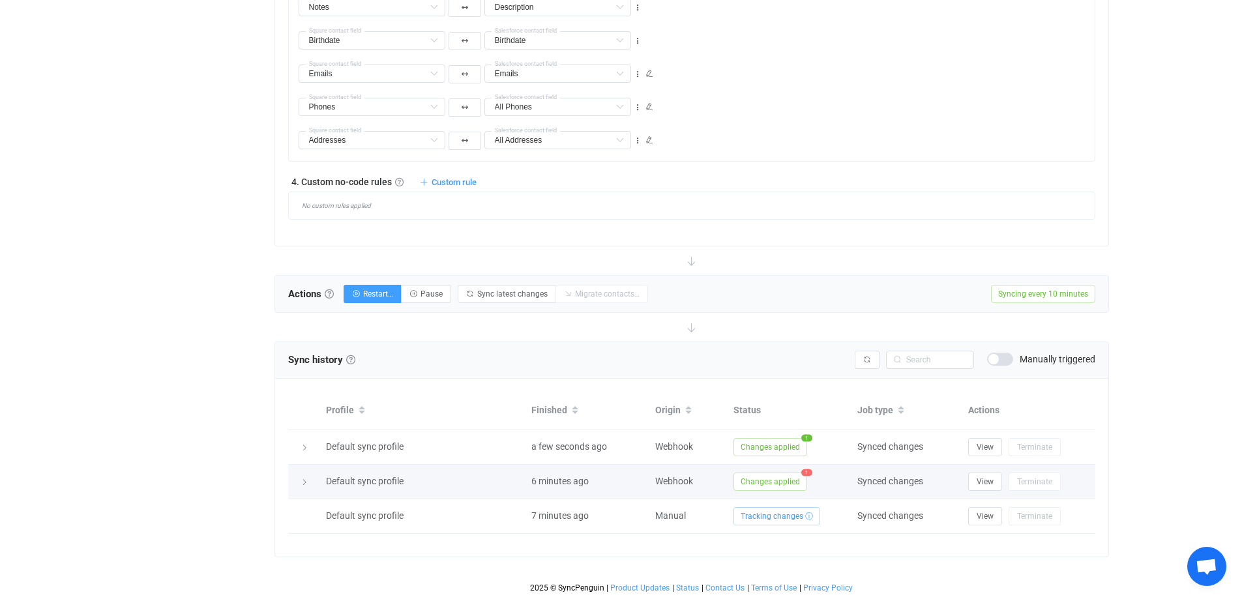
scroll to position [874, 0]
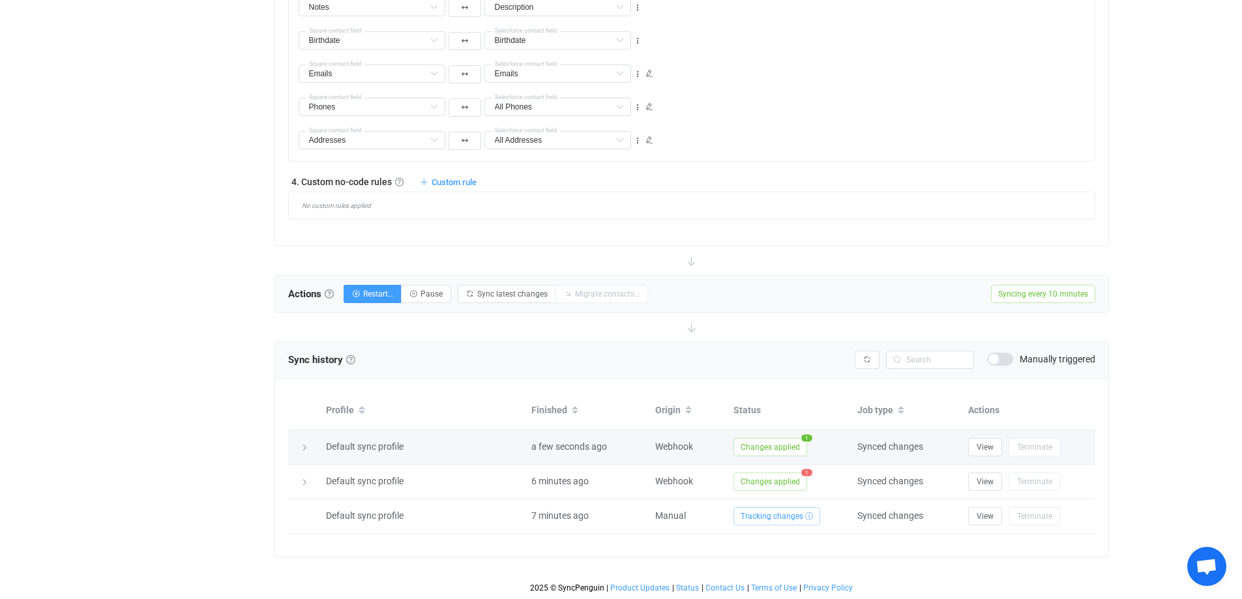
click at [309, 448] on div at bounding box center [304, 447] width 18 height 13
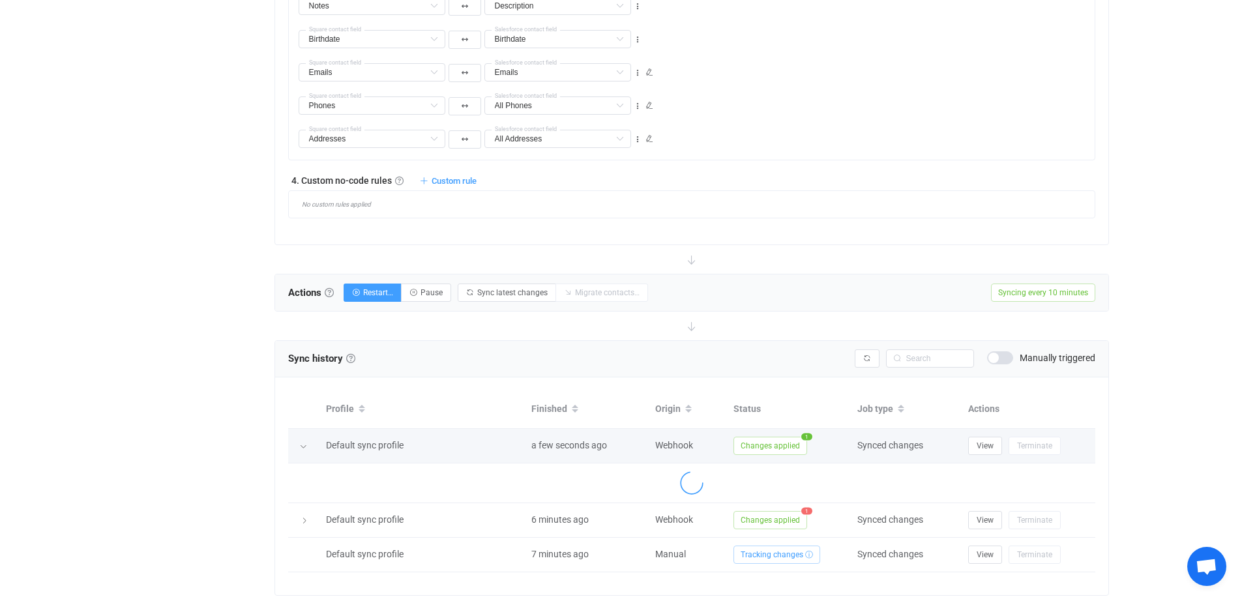
scroll to position [895, 0]
